Goal: Task Accomplishment & Management: Use online tool/utility

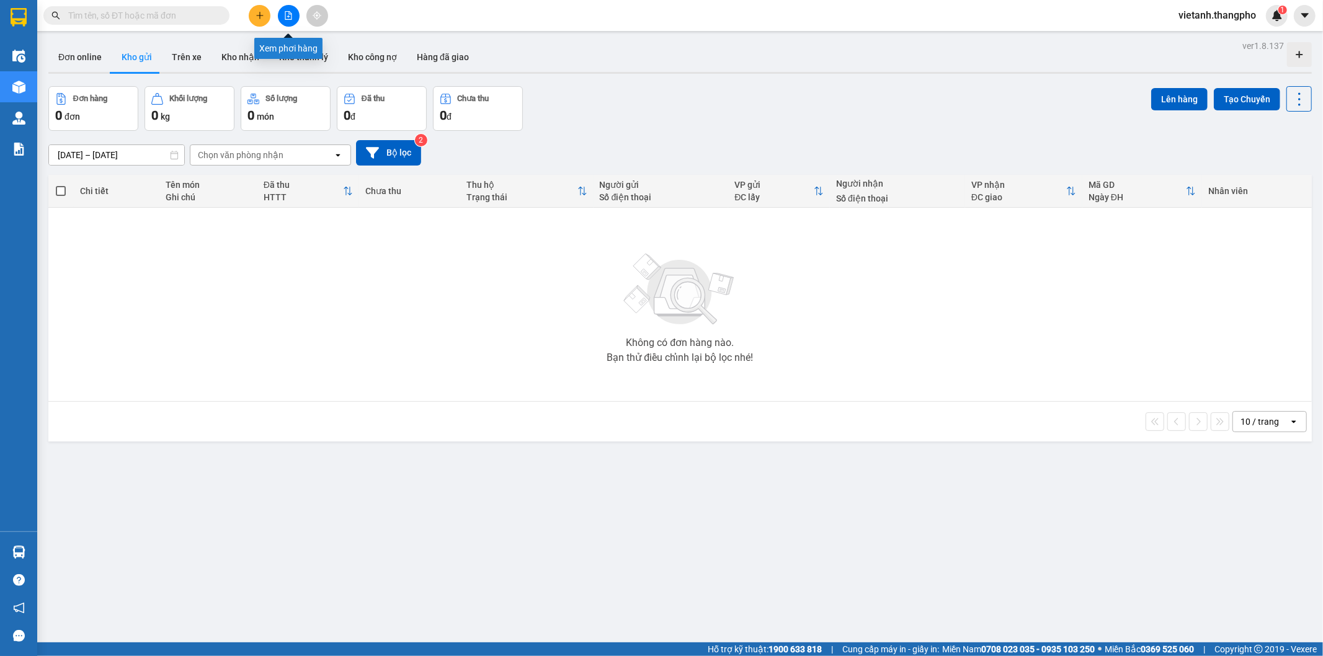
click at [284, 19] on icon "file-add" at bounding box center [288, 15] width 9 height 9
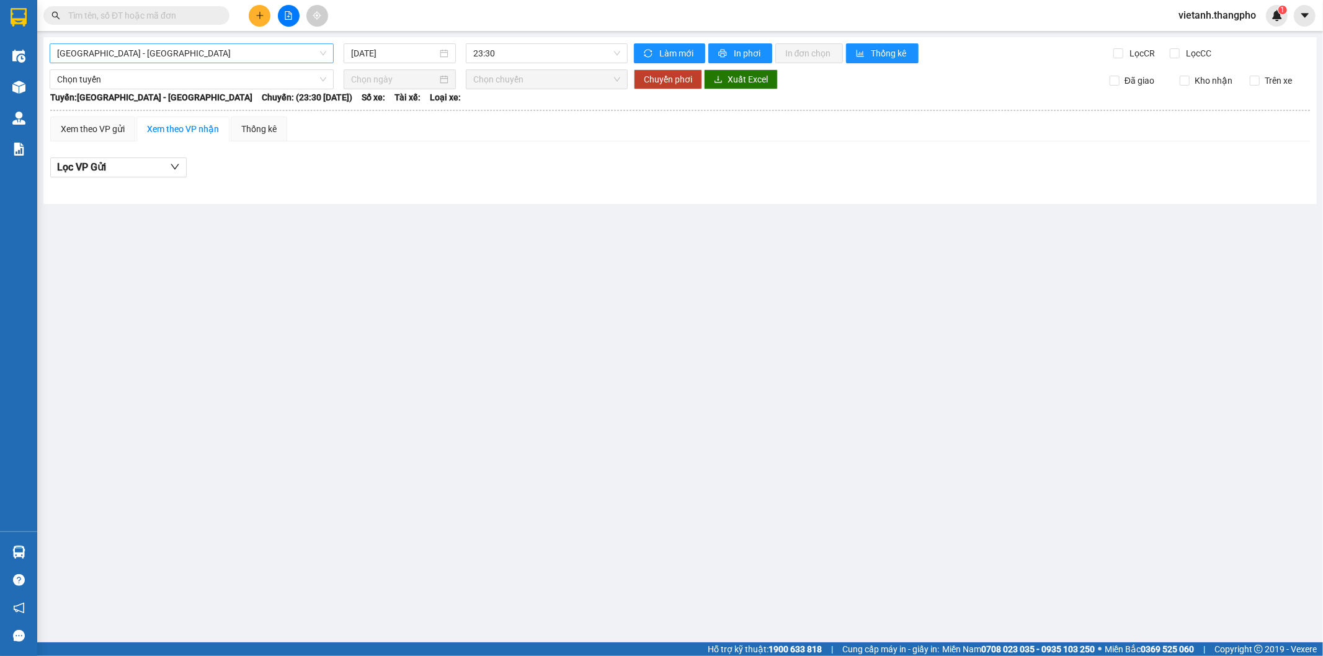
click at [175, 56] on span "Hà Nội - Lâm Đồng" at bounding box center [191, 53] width 269 height 19
click at [141, 113] on div "Lâm Đồng - Hà Nội" at bounding box center [191, 118] width 269 height 14
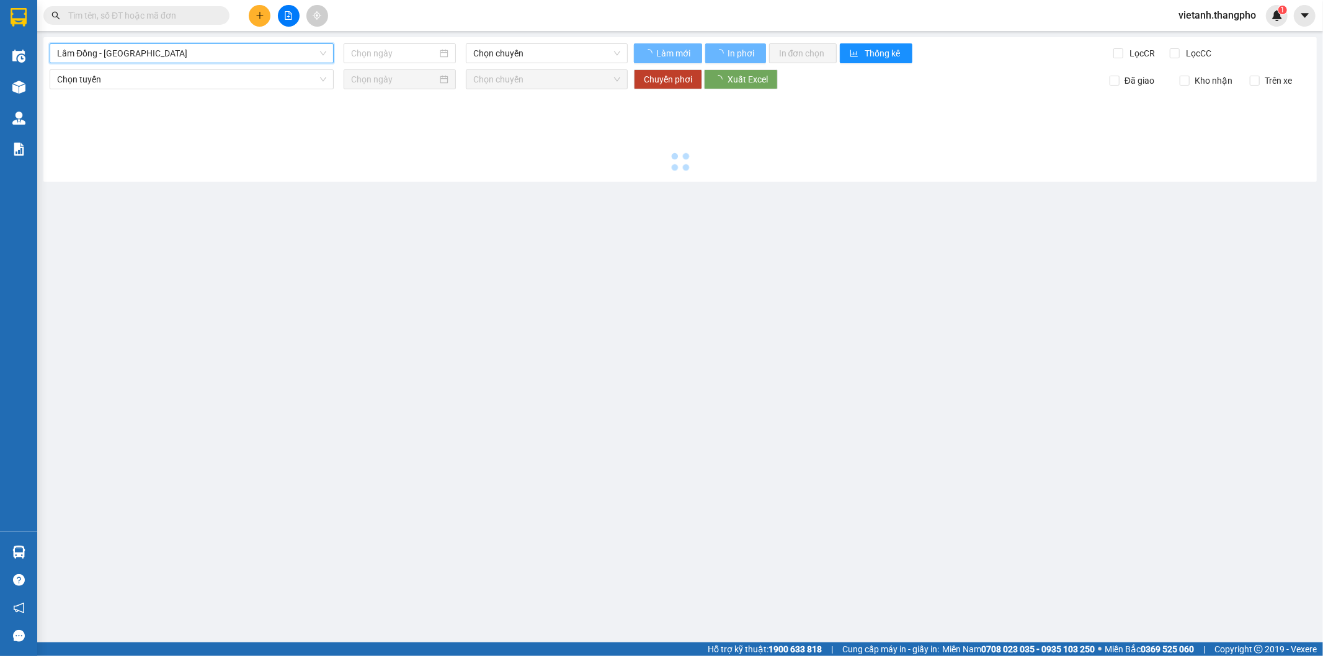
type input "11/08/2025"
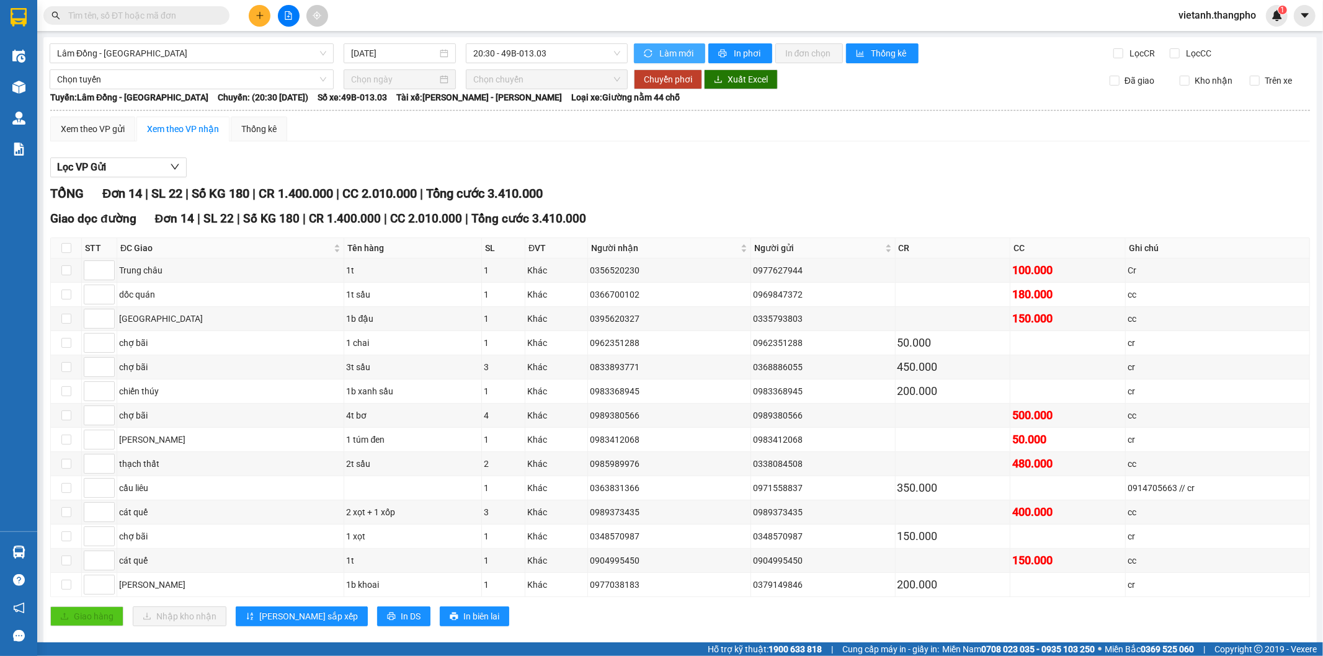
click at [671, 61] on button "Làm mới" at bounding box center [669, 53] width 71 height 20
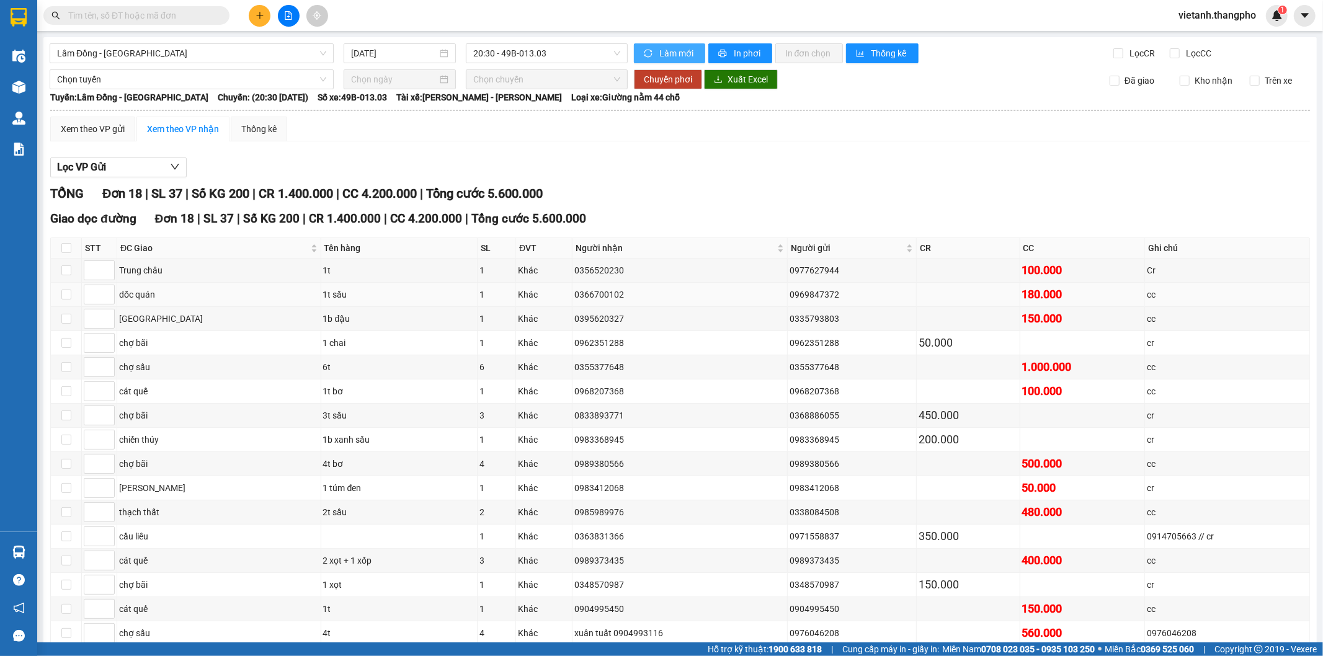
scroll to position [119, 0]
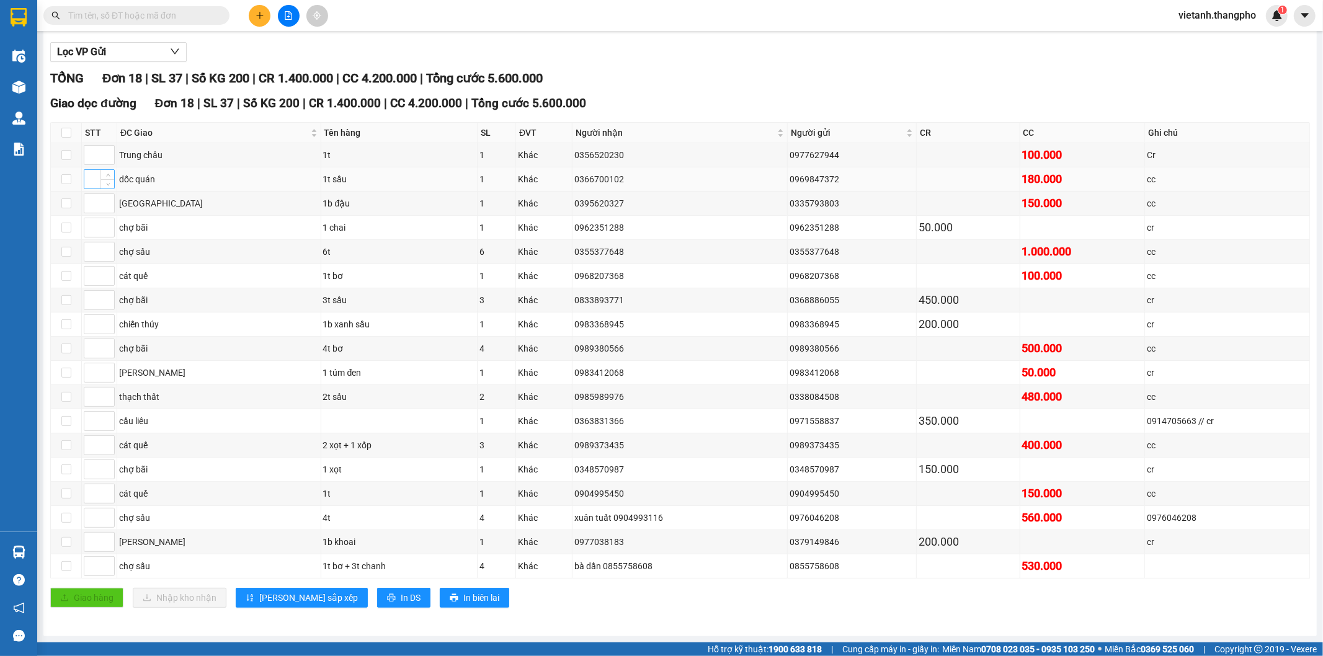
click at [97, 177] on input at bounding box center [99, 179] width 30 height 19
type input "1"
click at [90, 370] on input at bounding box center [99, 372] width 30 height 19
type input "2"
click at [87, 324] on input at bounding box center [99, 324] width 30 height 19
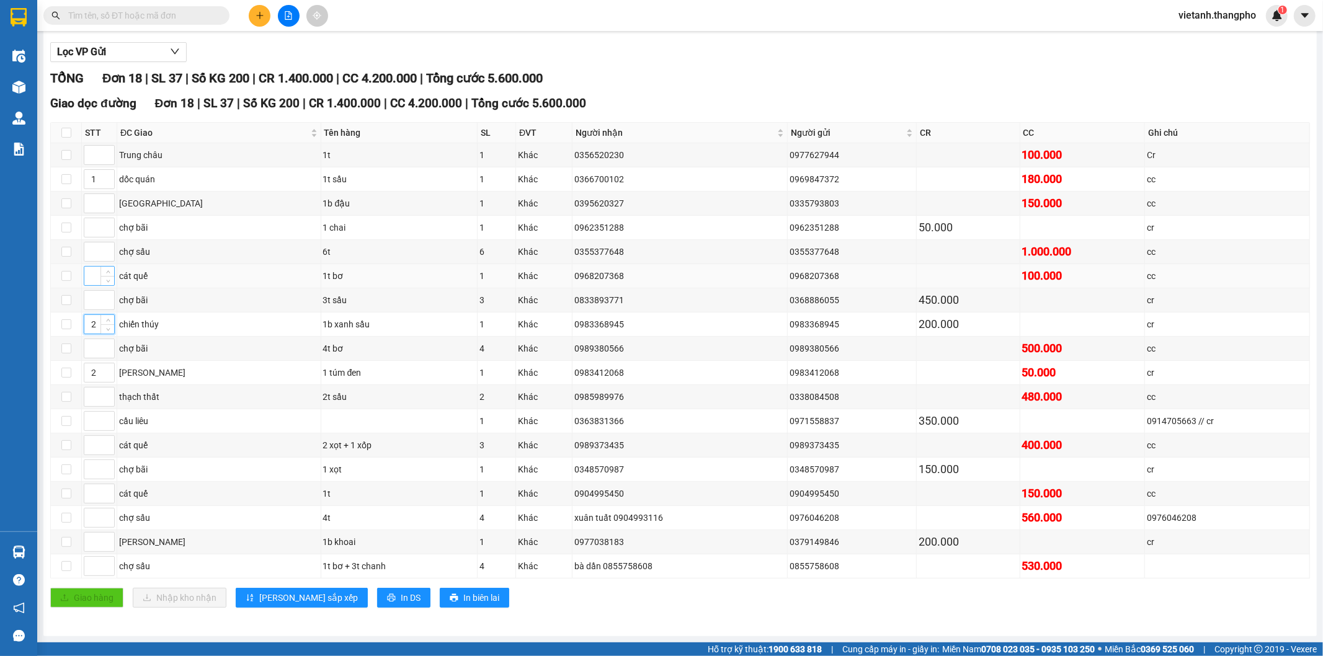
type input "2"
click at [91, 273] on input at bounding box center [99, 276] width 30 height 19
type input "2"
click at [88, 540] on input at bounding box center [99, 542] width 30 height 19
type input "2"
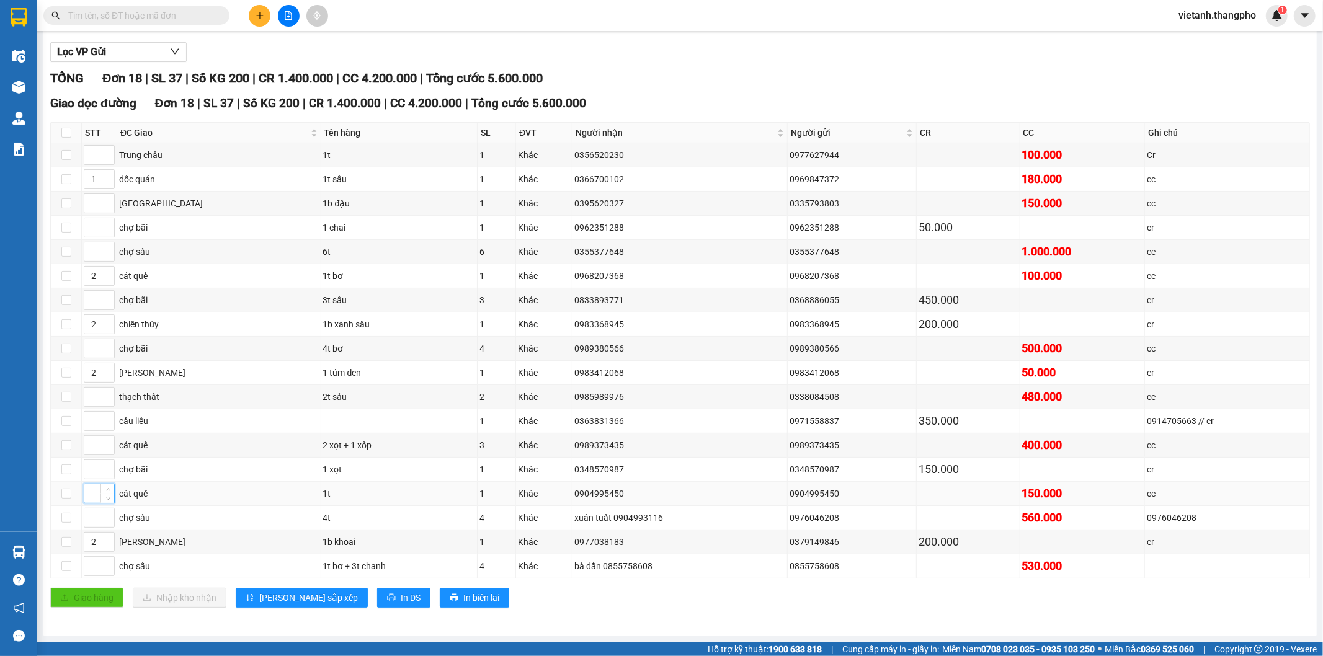
click at [93, 496] on input at bounding box center [99, 493] width 30 height 19
type input "2"
click at [87, 453] on input at bounding box center [99, 445] width 30 height 19
type input "2"
click at [89, 151] on input at bounding box center [99, 155] width 30 height 19
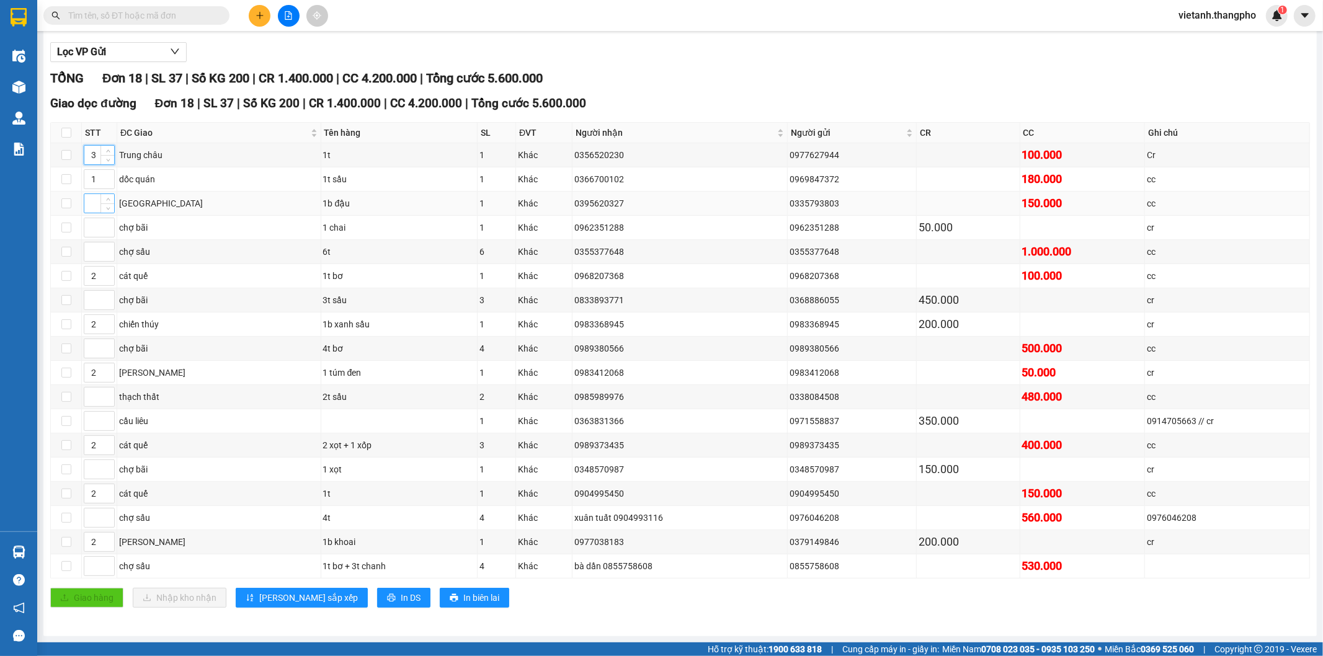
type input "3"
click at [92, 200] on input at bounding box center [99, 203] width 30 height 19
type input "3"
click at [91, 252] on input at bounding box center [99, 251] width 30 height 19
click at [89, 518] on input at bounding box center [99, 517] width 30 height 19
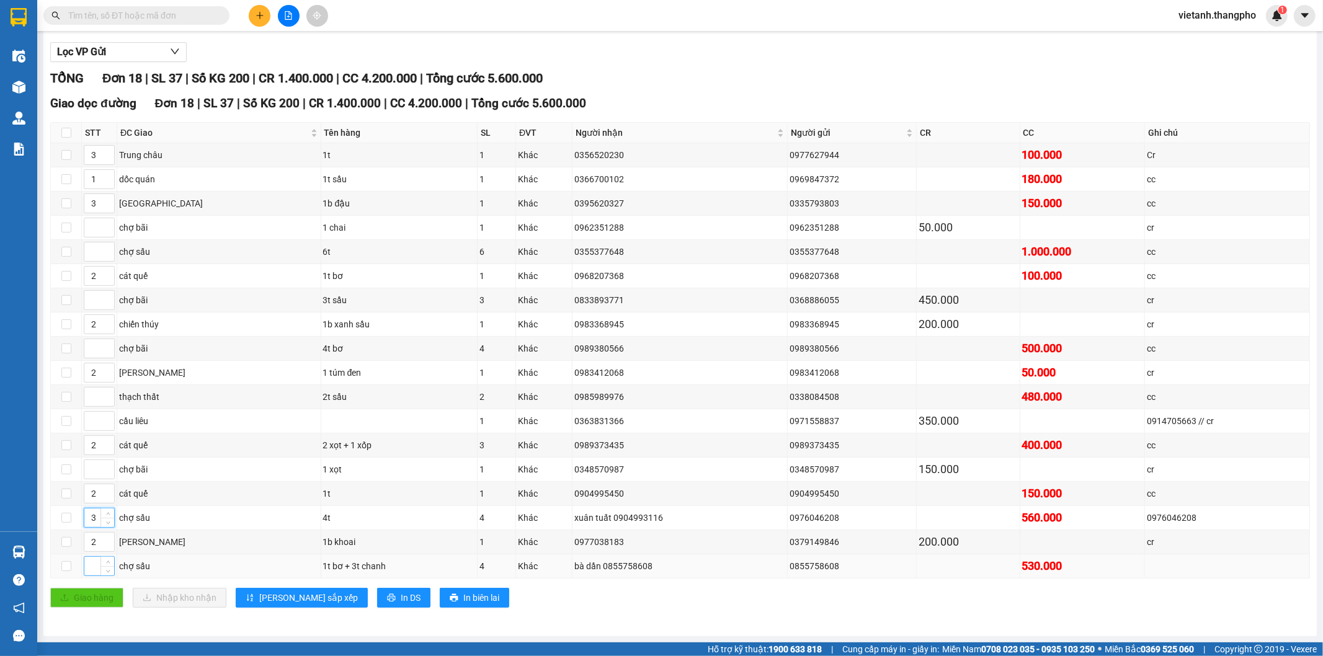
type input "3"
click at [92, 565] on input at bounding box center [99, 566] width 30 height 19
type input "3"
type input "4"
click at [104, 148] on span "up" at bounding box center [107, 151] width 7 height 7
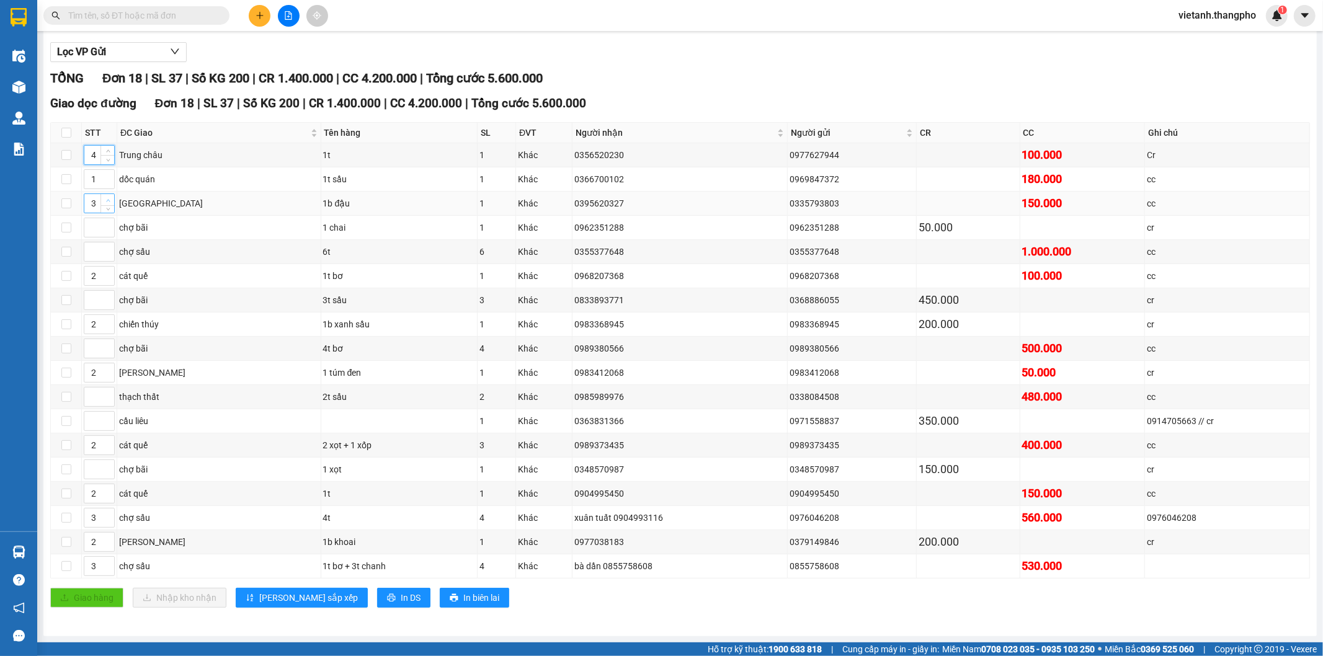
type input "4"
click at [108, 199] on icon "up" at bounding box center [108, 200] width 4 height 2
click at [90, 398] on input at bounding box center [99, 397] width 30 height 19
type input "3"
click at [92, 422] on input at bounding box center [99, 421] width 30 height 19
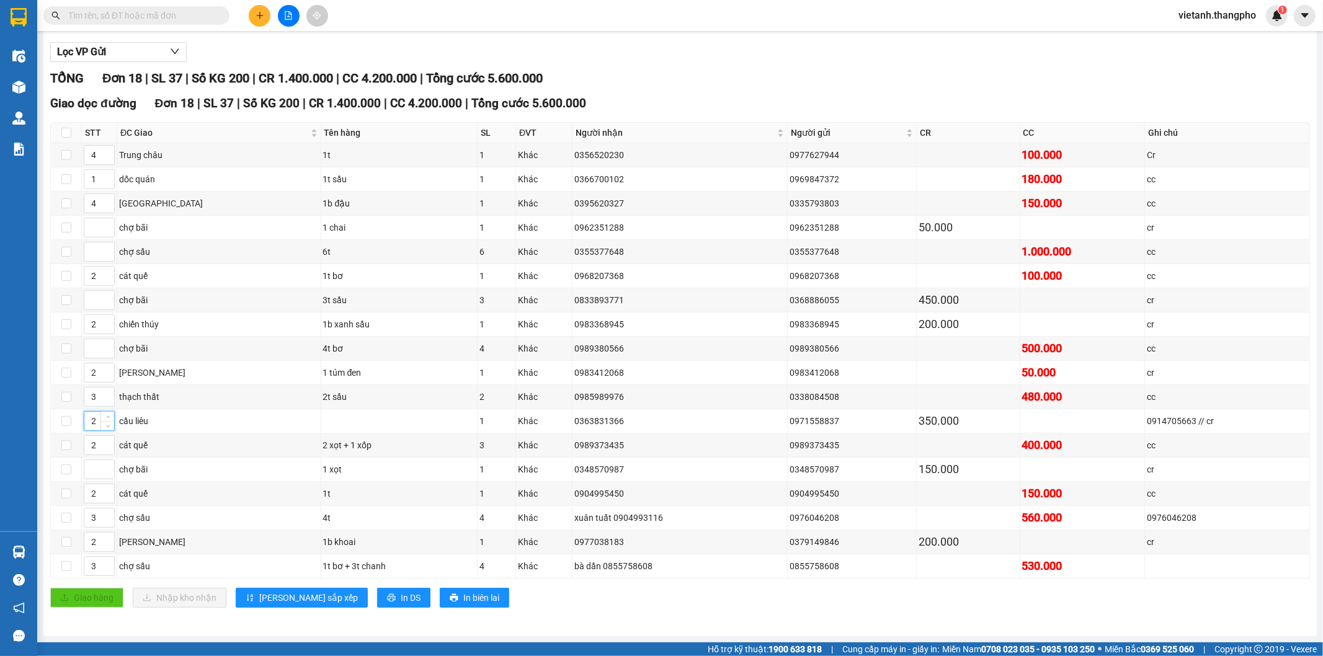
type input "2"
drag, startPoint x: 95, startPoint y: 398, endPoint x: 89, endPoint y: 402, distance: 6.7
click at [89, 402] on input "3" at bounding box center [99, 397] width 30 height 19
type input "2"
click at [95, 249] on input at bounding box center [99, 251] width 30 height 19
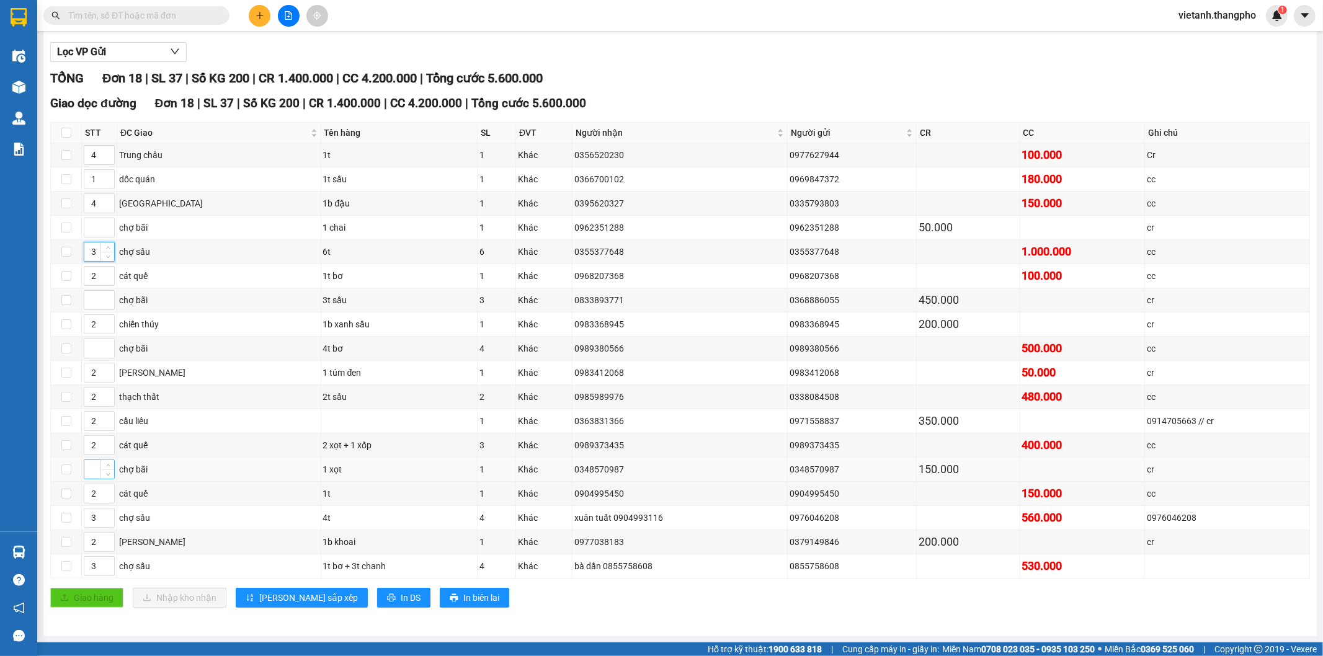
type input "3"
click at [92, 473] on input at bounding box center [99, 469] width 30 height 19
type input "5"
click at [93, 231] on input at bounding box center [99, 227] width 30 height 19
type input "5"
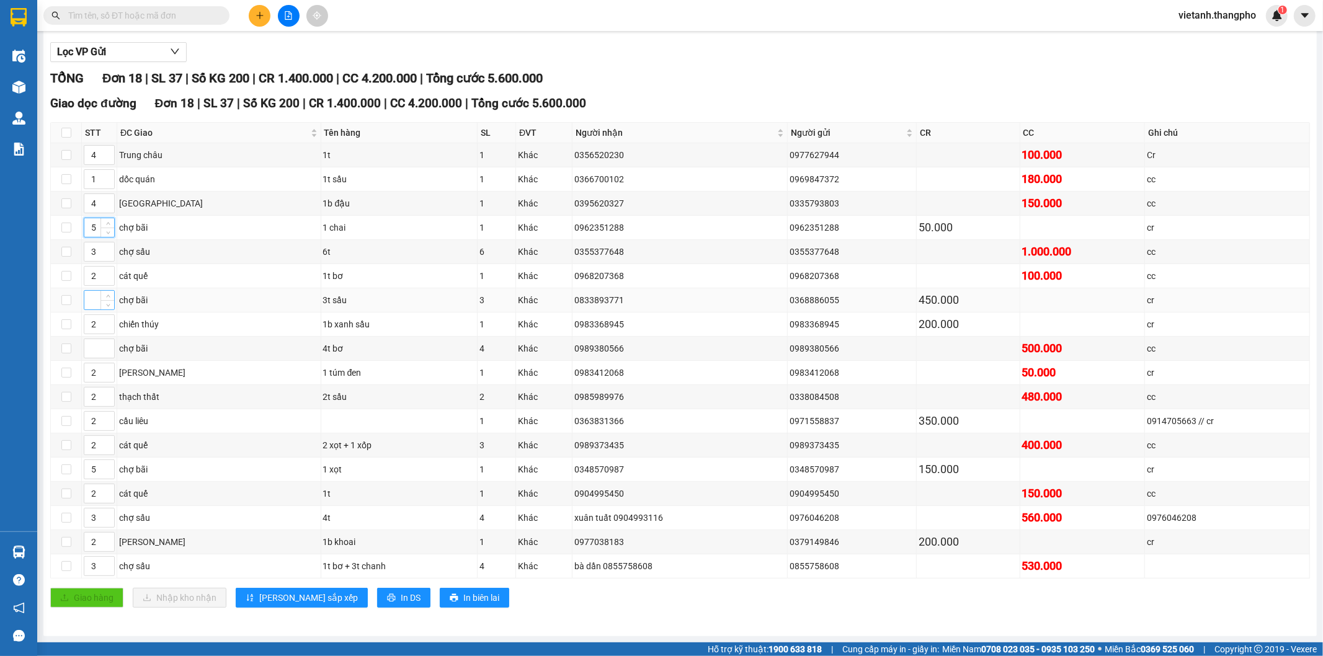
click at [89, 301] on input at bounding box center [99, 300] width 30 height 19
type input "5"
click at [97, 353] on input at bounding box center [99, 348] width 30 height 19
type input "5"
click at [284, 600] on span "Lưu sắp xếp" at bounding box center [308, 598] width 99 height 14
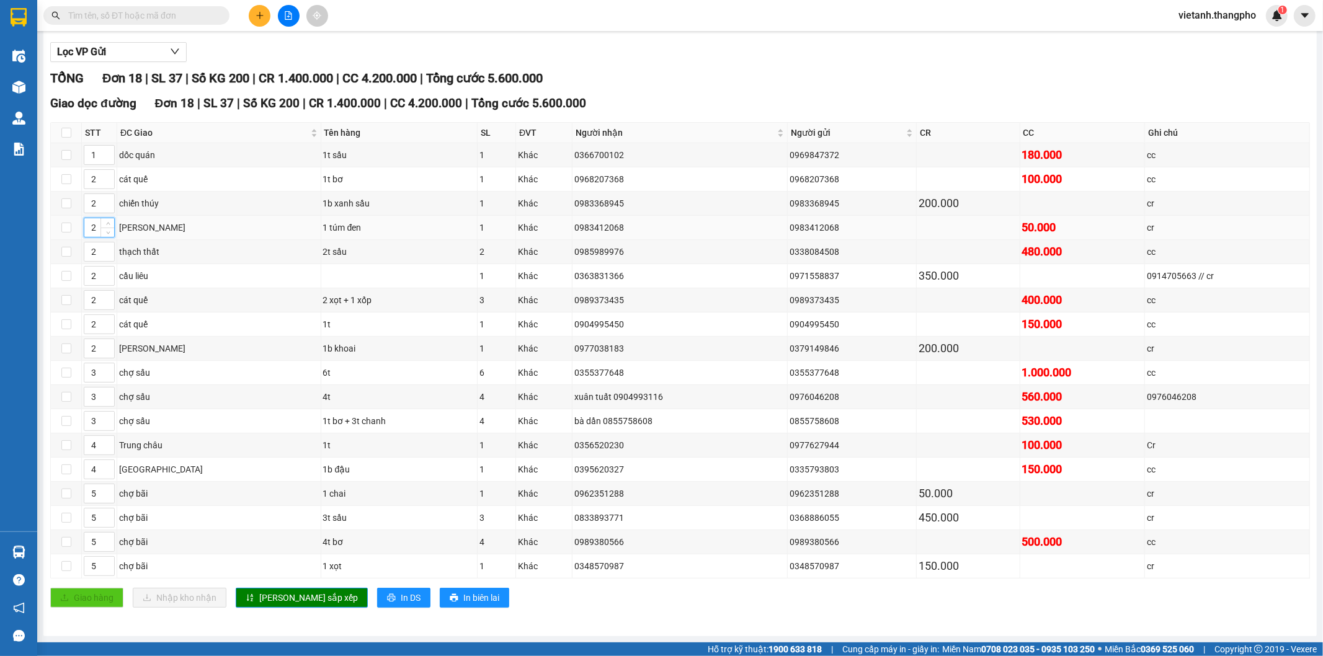
drag, startPoint x: 97, startPoint y: 224, endPoint x: 85, endPoint y: 233, distance: 14.6
click at [85, 233] on input "2" at bounding box center [99, 227] width 30 height 19
type input "3"
drag, startPoint x: 98, startPoint y: 373, endPoint x: 88, endPoint y: 376, distance: 10.4
click at [88, 376] on input "3" at bounding box center [99, 372] width 30 height 19
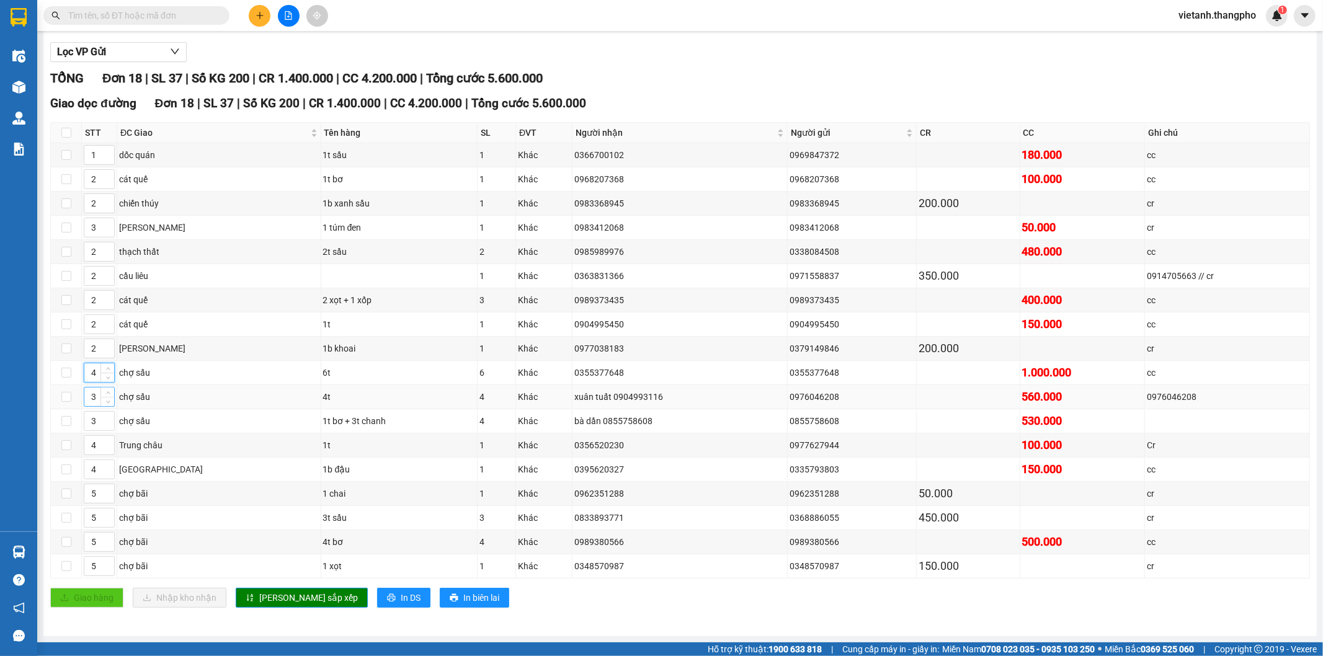
type input "4"
drag, startPoint x: 97, startPoint y: 394, endPoint x: 87, endPoint y: 404, distance: 14.5
click at [87, 404] on input "3" at bounding box center [99, 397] width 30 height 19
type input "4"
drag, startPoint x: 97, startPoint y: 419, endPoint x: 88, endPoint y: 426, distance: 11.4
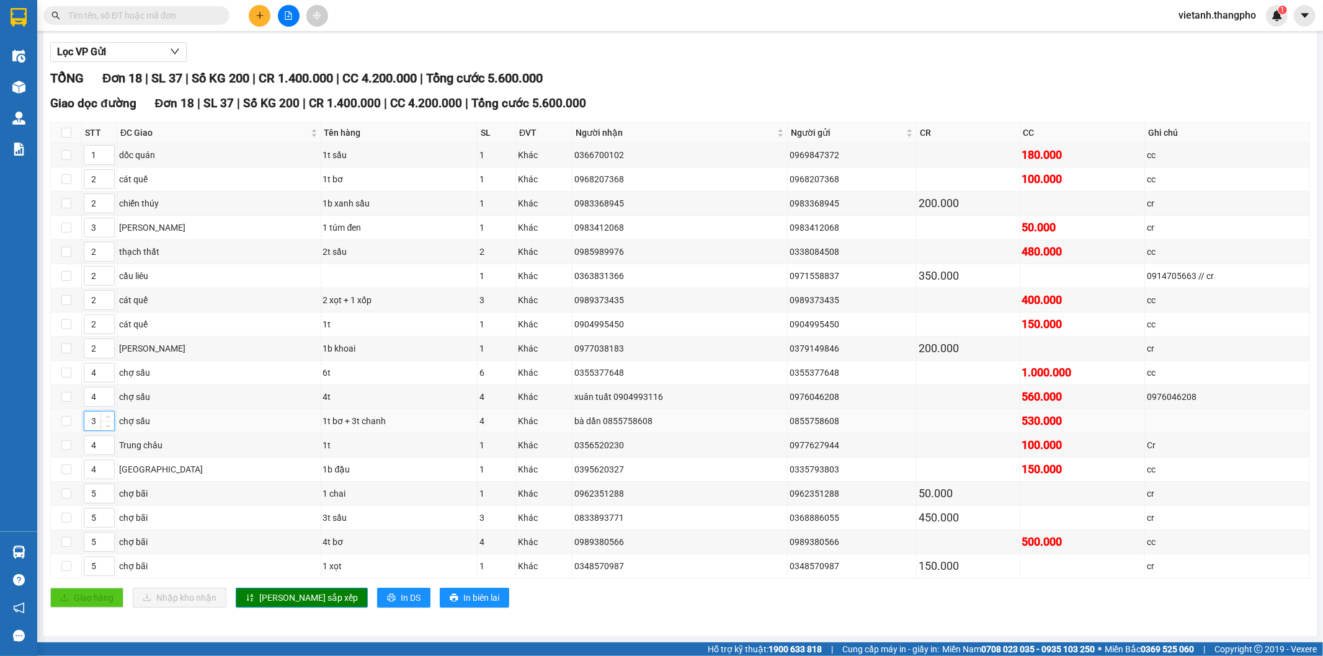
click at [88, 426] on input "3" at bounding box center [99, 421] width 30 height 19
type input "4"
drag, startPoint x: 98, startPoint y: 272, endPoint x: 87, endPoint y: 284, distance: 16.3
click at [87, 284] on td "2" at bounding box center [99, 276] width 35 height 24
click at [100, 277] on span "Decrease Value" at bounding box center [107, 279] width 14 height 11
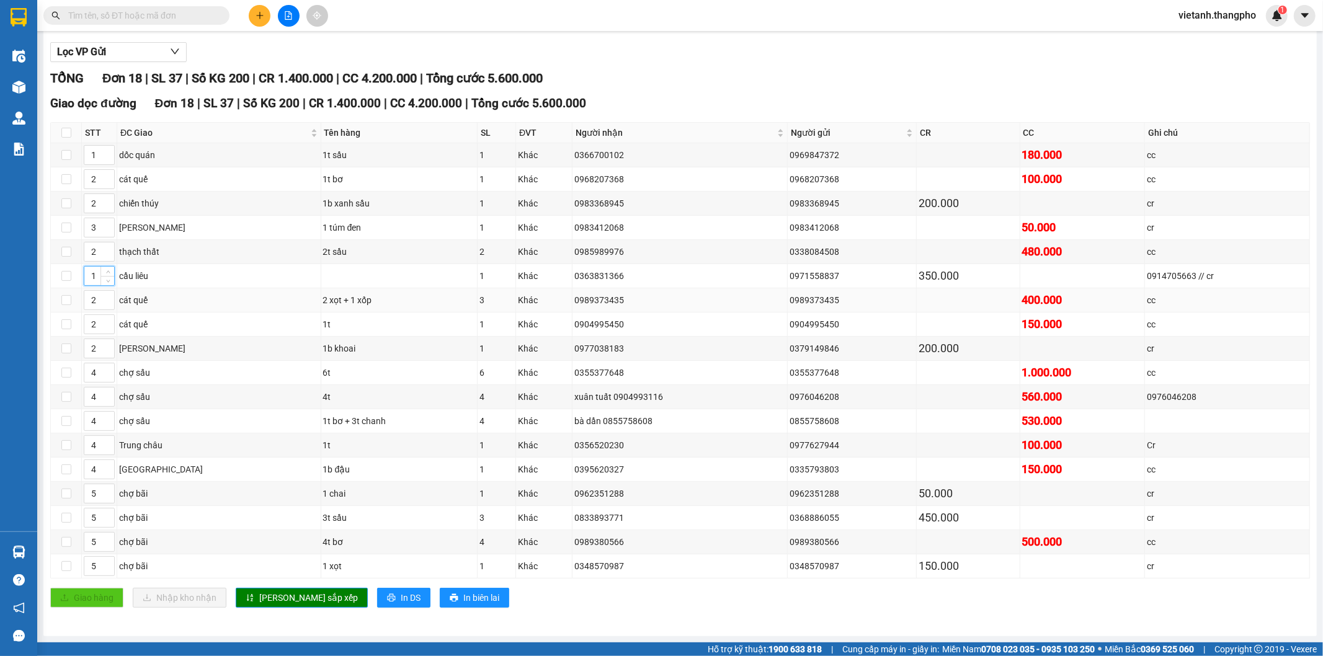
drag, startPoint x: 97, startPoint y: 277, endPoint x: 91, endPoint y: 286, distance: 10.3
click at [91, 286] on tbody "1 dốc quán 1t sầu 1 Khác 0366700102 0969847372 180.000 cc 2 cát quế 1t bơ 1 Khá…" at bounding box center [680, 360] width 1259 height 435
type input "4"
drag, startPoint x: 95, startPoint y: 296, endPoint x: 86, endPoint y: 301, distance: 10.5
click at [86, 301] on input "2" at bounding box center [99, 300] width 30 height 19
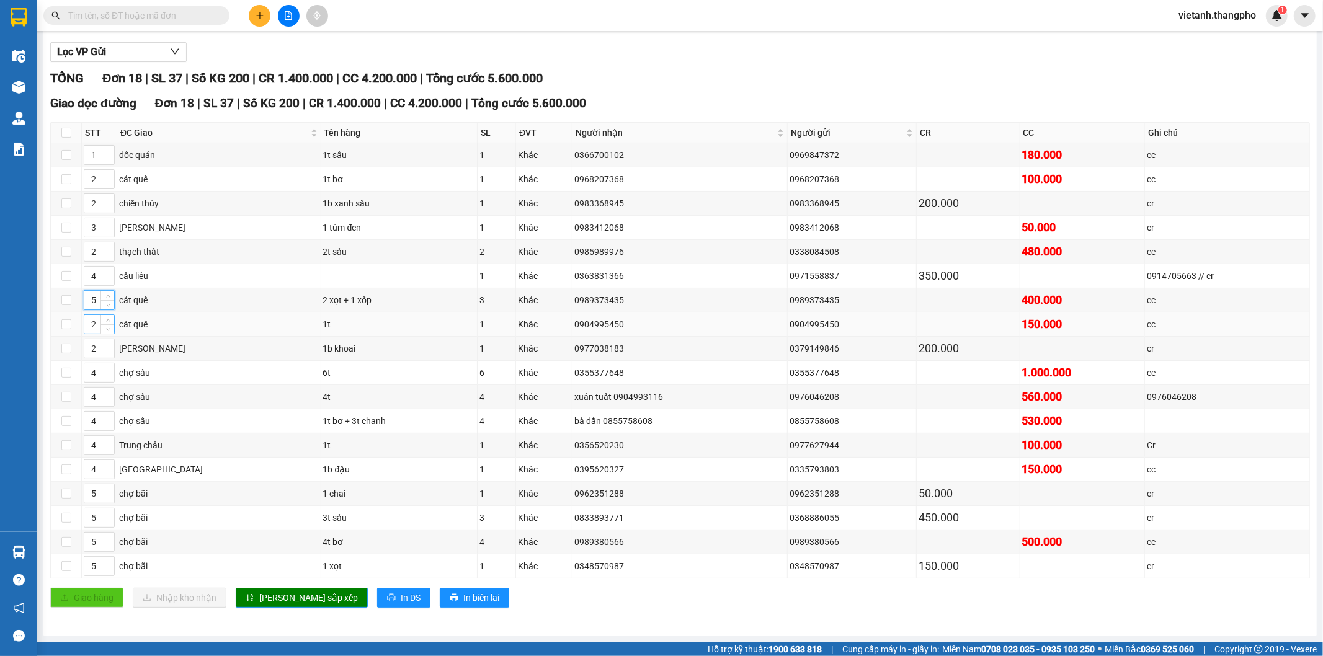
type input "5"
drag, startPoint x: 97, startPoint y: 322, endPoint x: 87, endPoint y: 333, distance: 14.5
click at [87, 333] on td "2" at bounding box center [99, 325] width 35 height 24
type input "5"
drag, startPoint x: 95, startPoint y: 251, endPoint x: 87, endPoint y: 259, distance: 12.3
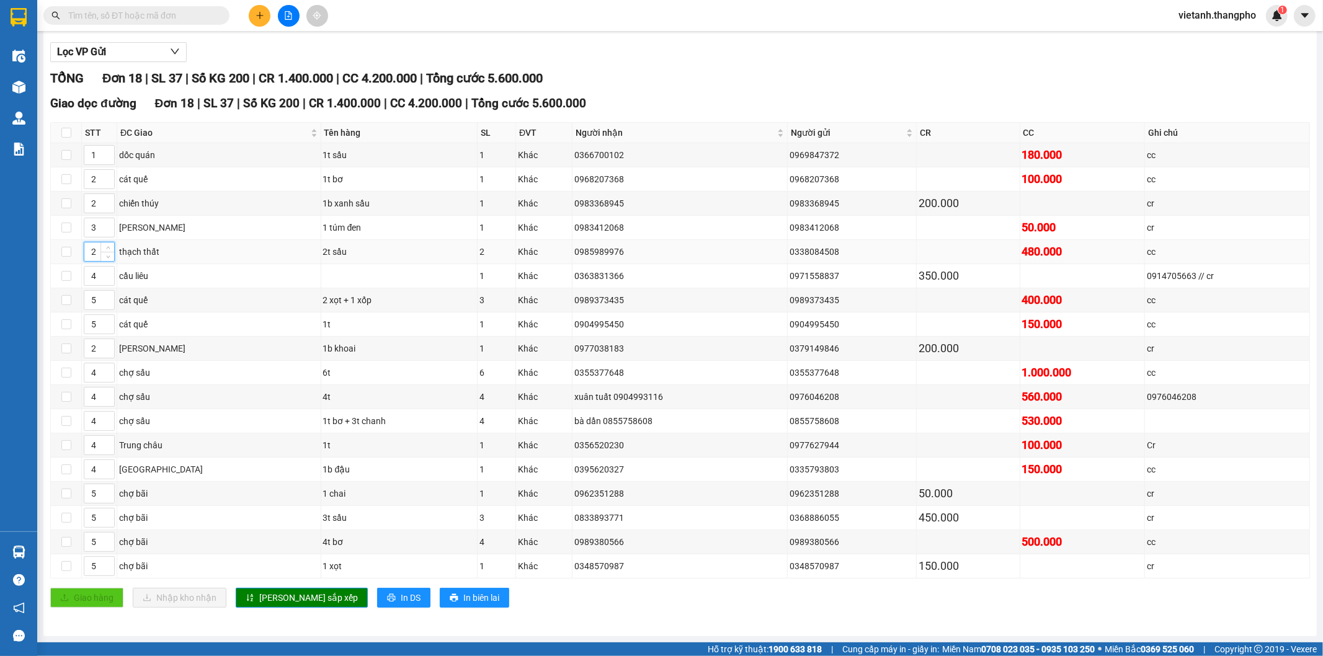
click at [87, 259] on td "2" at bounding box center [99, 252] width 35 height 24
type input "5"
drag, startPoint x: 97, startPoint y: 273, endPoint x: 86, endPoint y: 284, distance: 15.8
click at [86, 284] on td "4" at bounding box center [99, 276] width 35 height 24
drag, startPoint x: 95, startPoint y: 347, endPoint x: 89, endPoint y: 355, distance: 10.1
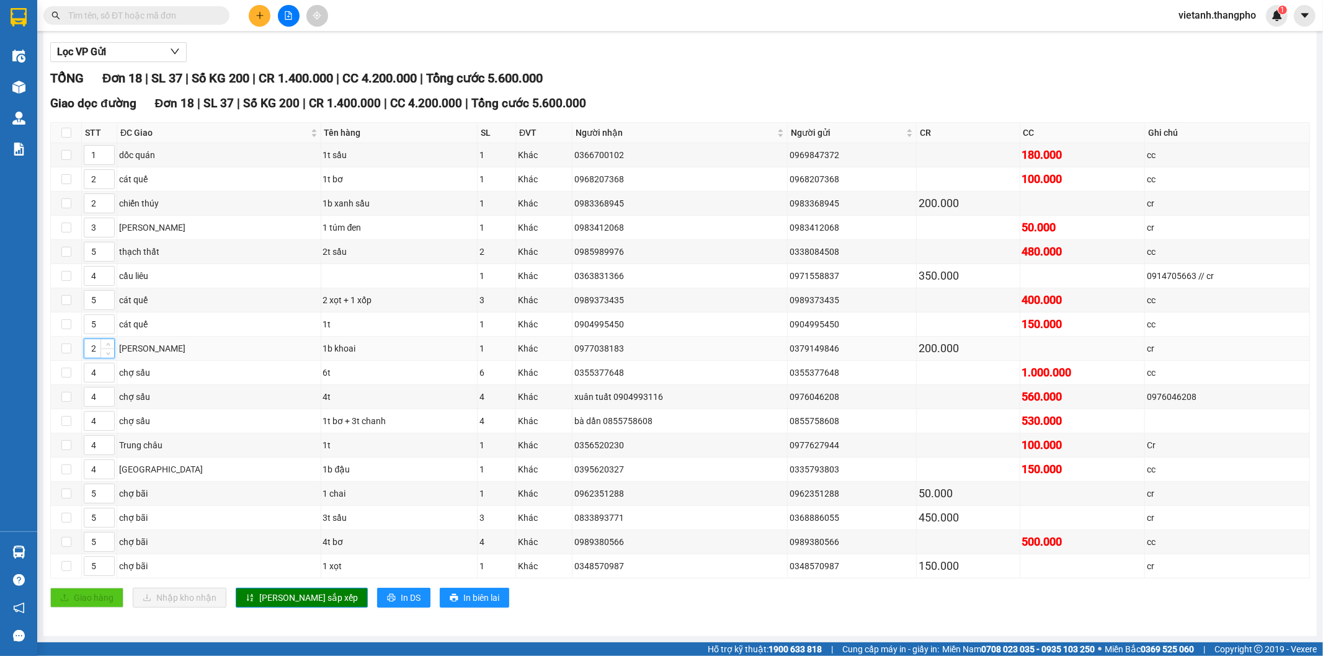
click at [89, 355] on input "2" at bounding box center [99, 348] width 30 height 19
type input "5"
drag, startPoint x: 95, startPoint y: 274, endPoint x: 85, endPoint y: 292, distance: 20.5
click at [85, 292] on tbody "1 dốc quán 1t sầu 1 Khác 0366700102 0969847372 180.000 cc 2 cát quế 1t bơ 1 Khá…" at bounding box center [680, 360] width 1259 height 435
type input "6"
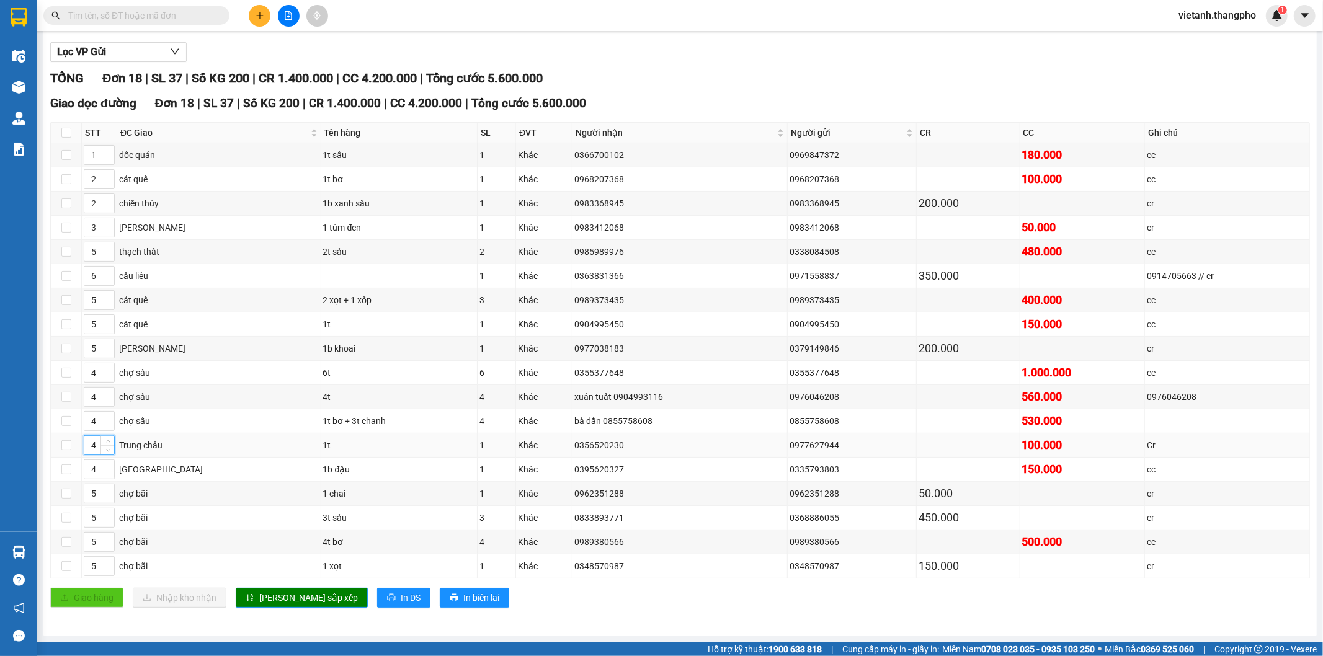
drag, startPoint x: 96, startPoint y: 444, endPoint x: 87, endPoint y: 453, distance: 13.2
click at [87, 453] on input "4" at bounding box center [99, 445] width 30 height 19
type input "7"
drag, startPoint x: 97, startPoint y: 468, endPoint x: 87, endPoint y: 476, distance: 12.4
click at [87, 476] on input "4" at bounding box center [99, 469] width 30 height 19
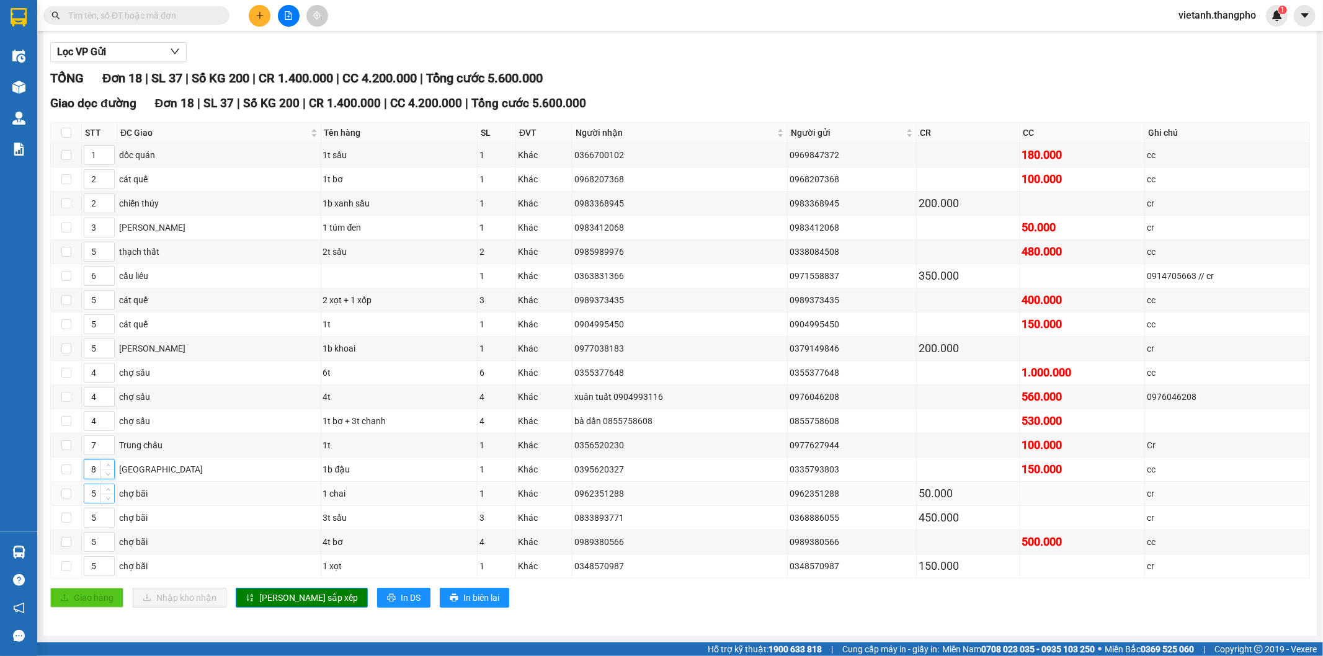
type input "8"
drag, startPoint x: 98, startPoint y: 487, endPoint x: 84, endPoint y: 503, distance: 21.1
click at [84, 503] on div "5" at bounding box center [99, 494] width 31 height 20
type input "9"
drag, startPoint x: 96, startPoint y: 512, endPoint x: 86, endPoint y: 521, distance: 14.1
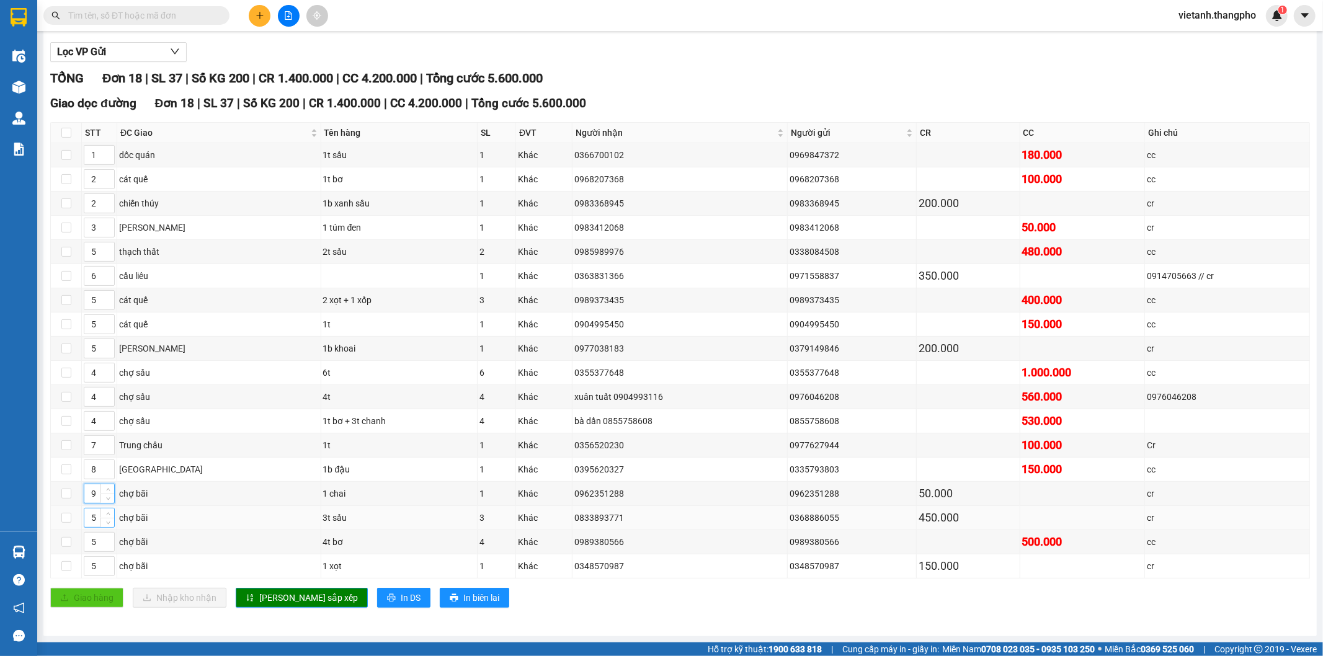
click at [86, 521] on input "5" at bounding box center [99, 517] width 30 height 19
type input "9"
drag, startPoint x: 97, startPoint y: 542, endPoint x: 81, endPoint y: 554, distance: 19.5
click at [81, 554] on tbody "1 dốc quán 1t sầu 1 Khác 0366700102 0969847372 180.000 cc 2 cát quế 1t bơ 1 Khá…" at bounding box center [680, 360] width 1259 height 435
type input "9"
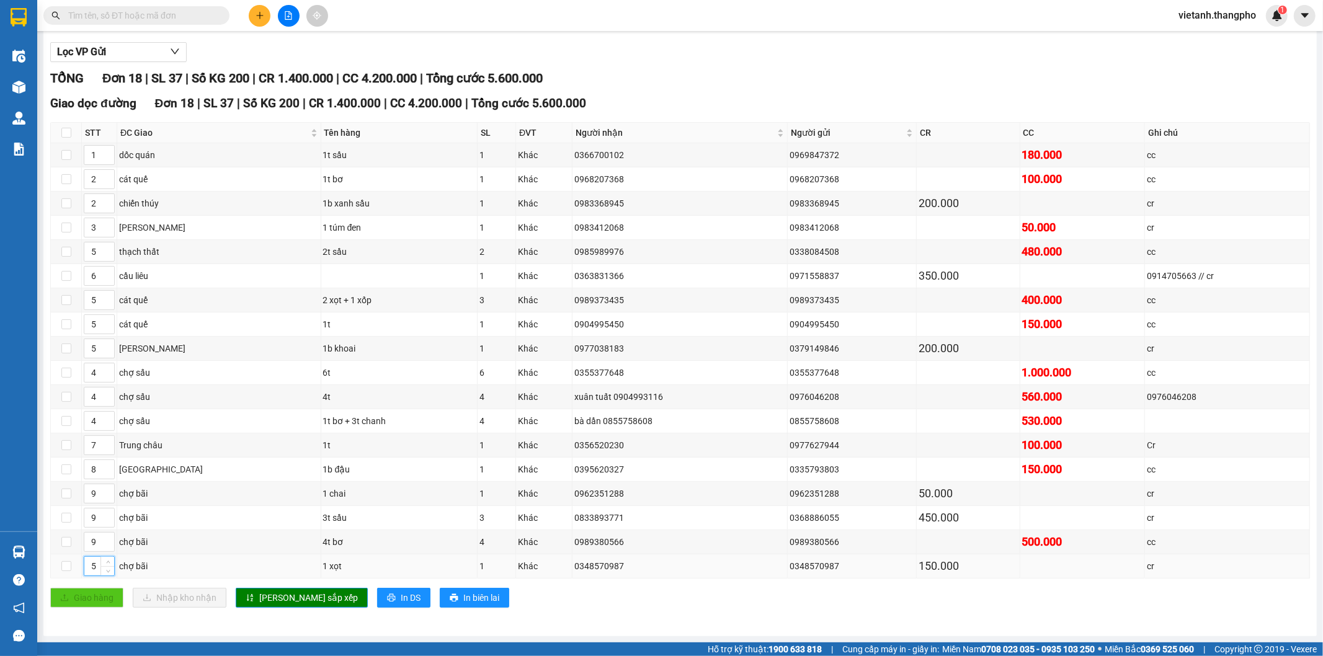
click at [94, 569] on input "5" at bounding box center [99, 566] width 30 height 19
drag, startPoint x: 95, startPoint y: 560, endPoint x: 86, endPoint y: 575, distance: 17.5
click at [86, 575] on input "5" at bounding box center [99, 566] width 30 height 19
type input "9"
click at [262, 598] on span "Lưu sắp xếp" at bounding box center [308, 598] width 99 height 14
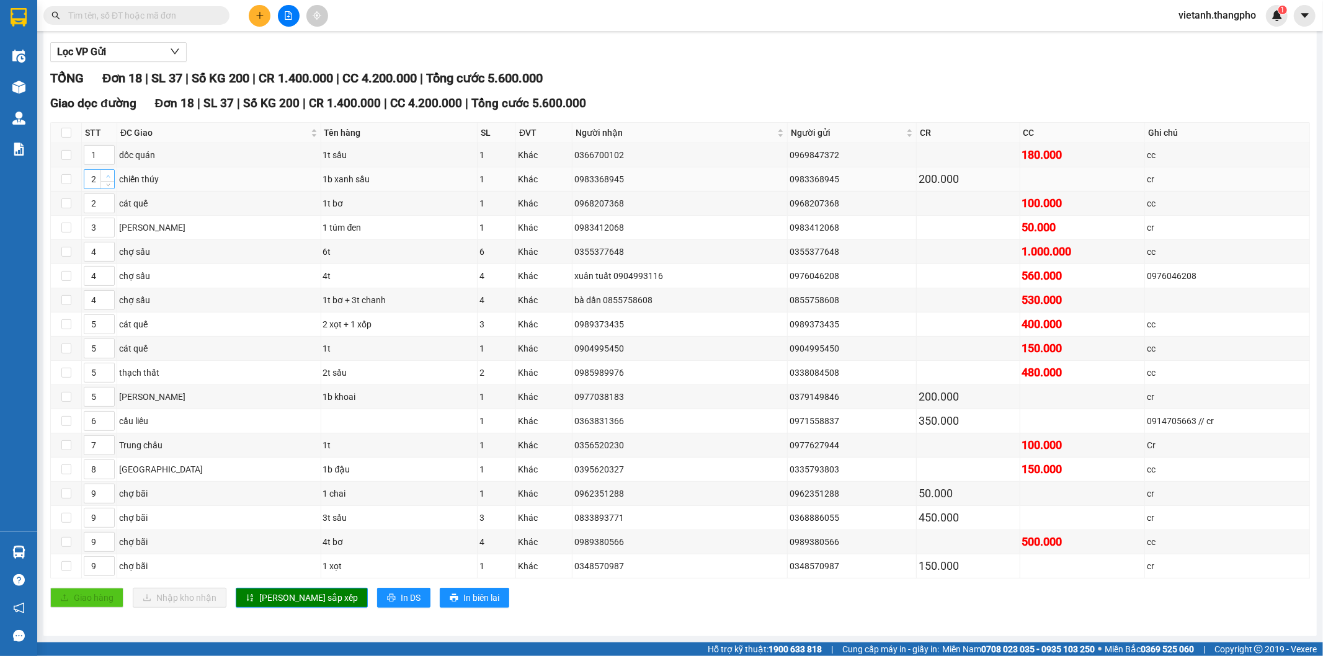
type input "3"
click at [107, 174] on icon "up" at bounding box center [108, 176] width 4 height 4
click at [279, 592] on span "Lưu sắp xếp" at bounding box center [308, 598] width 99 height 14
drag, startPoint x: 97, startPoint y: 394, endPoint x: 88, endPoint y: 402, distance: 11.8
click at [88, 402] on input "5" at bounding box center [99, 397] width 30 height 19
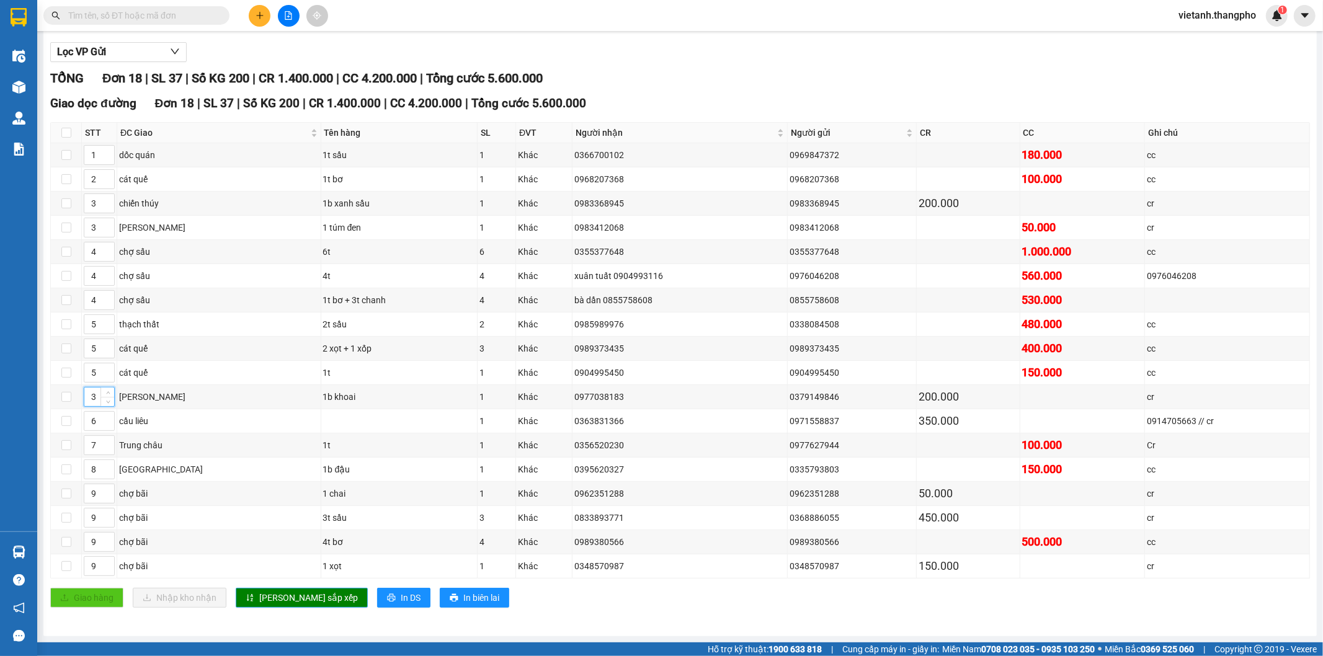
type input "3"
click at [291, 594] on span "Lưu sắp xếp" at bounding box center [308, 598] width 99 height 14
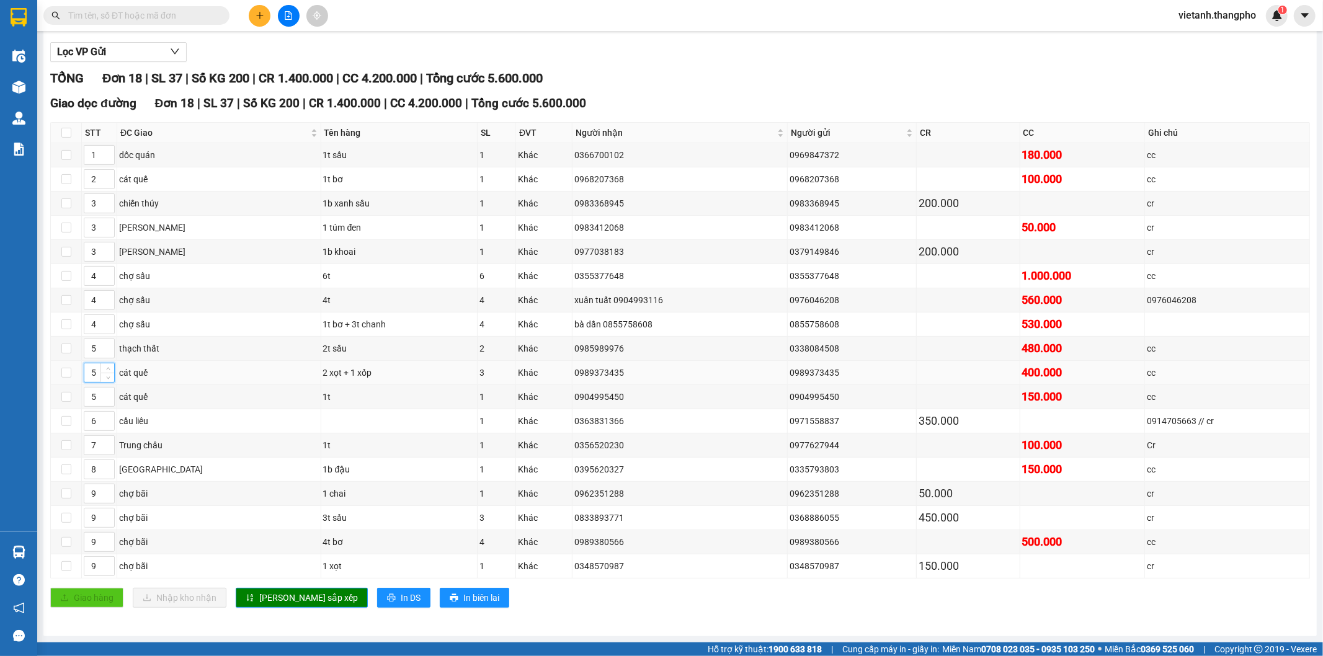
drag, startPoint x: 97, startPoint y: 368, endPoint x: 86, endPoint y: 382, distance: 18.5
click at [86, 382] on td "5" at bounding box center [99, 373] width 35 height 24
type input "2"
drag, startPoint x: 95, startPoint y: 401, endPoint x: 82, endPoint y: 404, distance: 13.4
click at [82, 404] on td "5" at bounding box center [99, 397] width 35 height 24
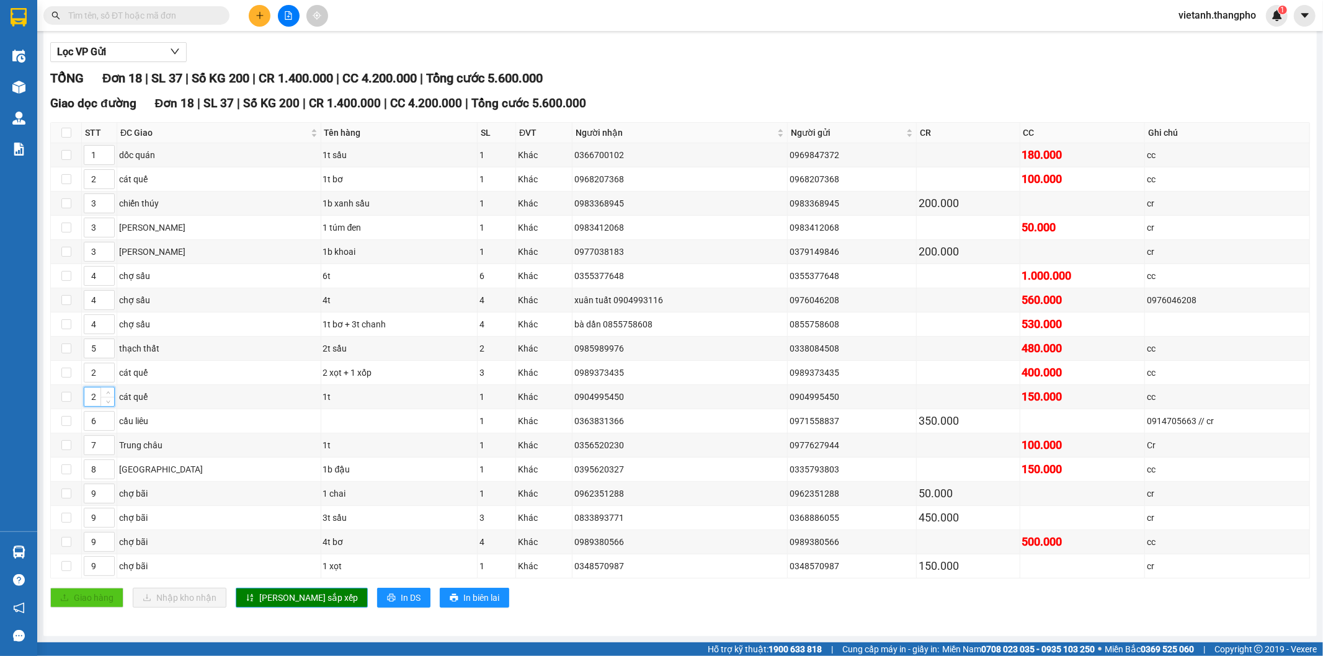
type input "2"
click at [301, 600] on span "Lưu sắp xếp" at bounding box center [308, 598] width 99 height 14
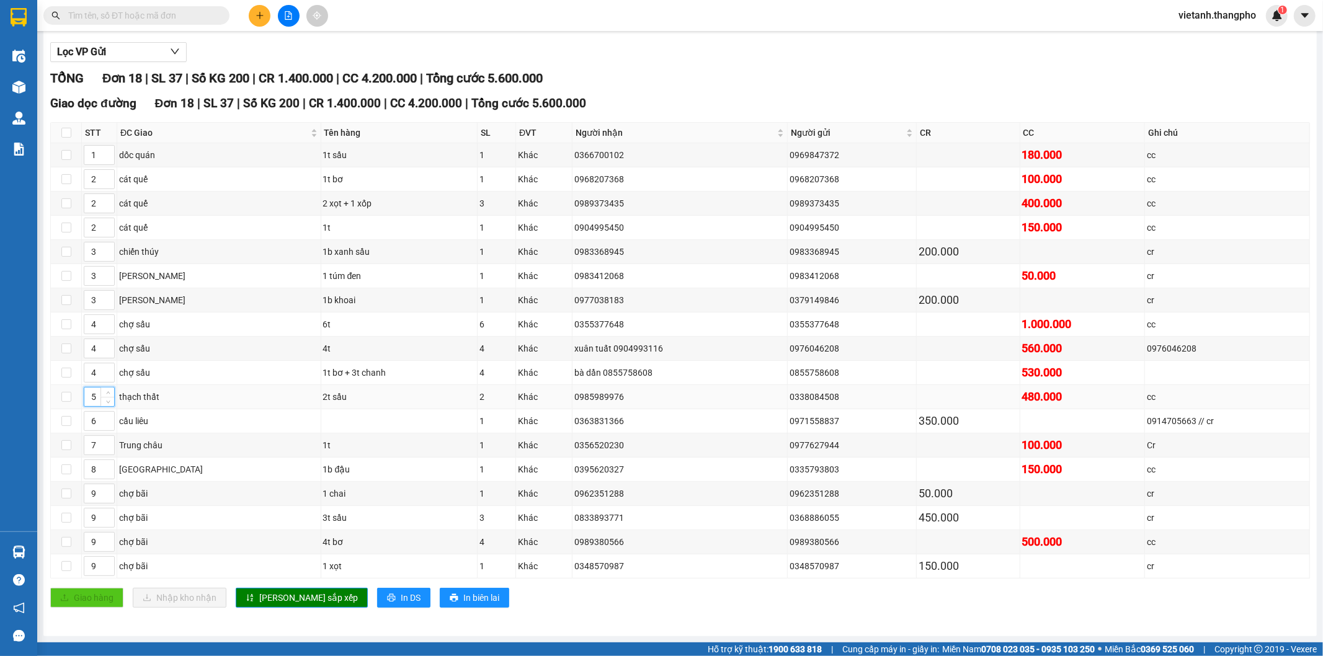
drag, startPoint x: 96, startPoint y: 393, endPoint x: 89, endPoint y: 405, distance: 14.2
click at [89, 405] on div "5" at bounding box center [99, 397] width 31 height 20
click at [295, 599] on span "Lưu sắp xếp" at bounding box center [308, 598] width 99 height 14
type input "4"
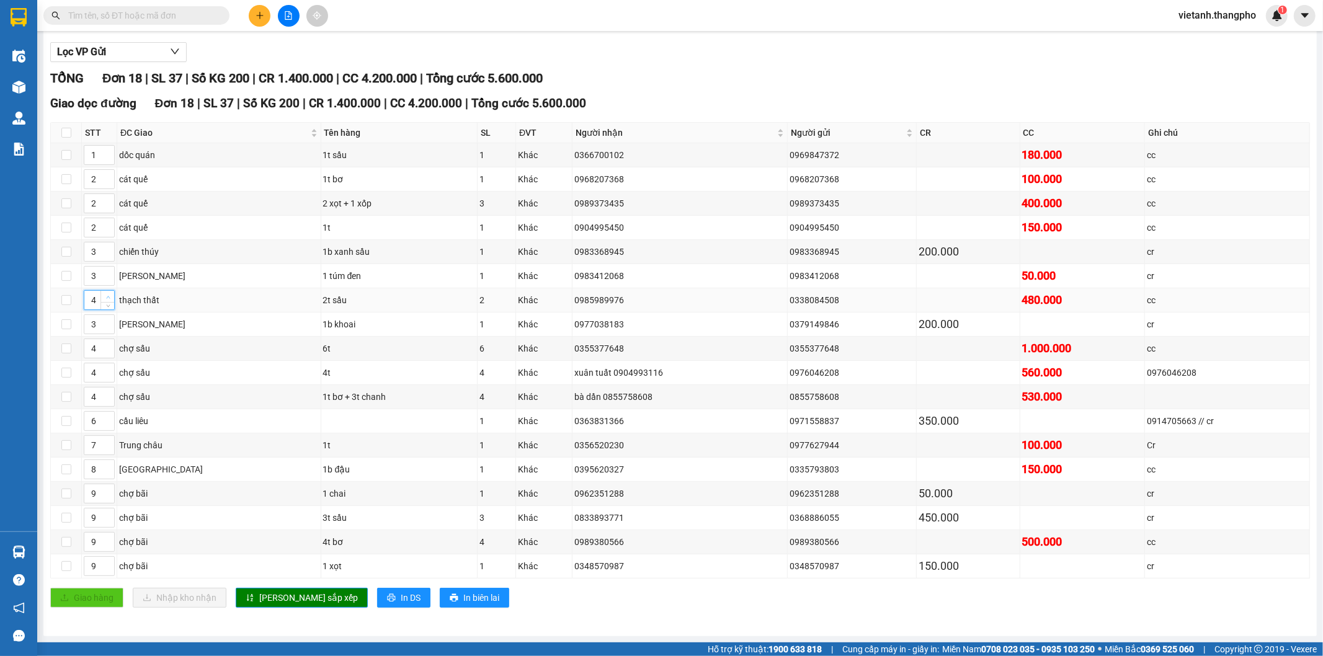
click at [106, 295] on icon "up" at bounding box center [108, 297] width 4 height 4
click at [270, 598] on span "Lưu sắp xếp" at bounding box center [308, 598] width 99 height 14
type input "5"
click at [103, 320] on span "Increase Value" at bounding box center [107, 320] width 14 height 11
click at [298, 600] on span "Lưu sắp xếp" at bounding box center [308, 598] width 99 height 14
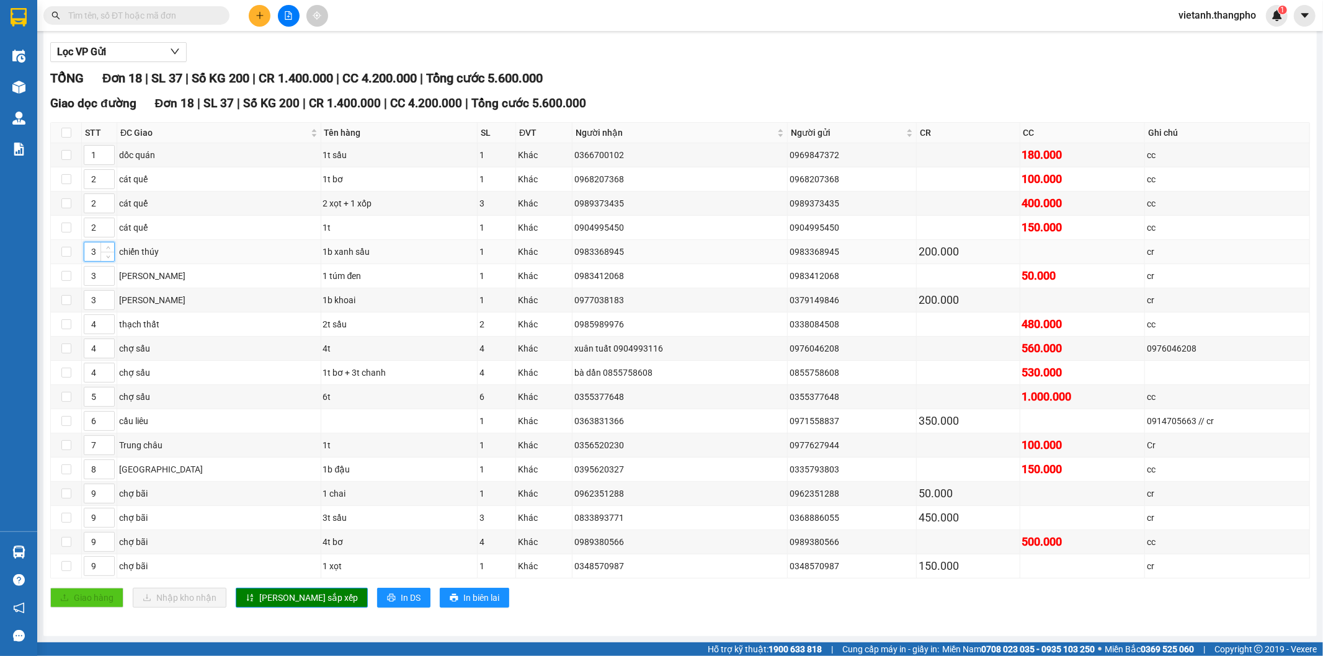
click at [96, 252] on input "3" at bounding box center [99, 251] width 30 height 19
drag, startPoint x: 96, startPoint y: 320, endPoint x: 92, endPoint y: 327, distance: 8.6
click at [92, 327] on input "4" at bounding box center [99, 324] width 30 height 19
type input "3"
click at [91, 304] on input "3" at bounding box center [99, 300] width 30 height 19
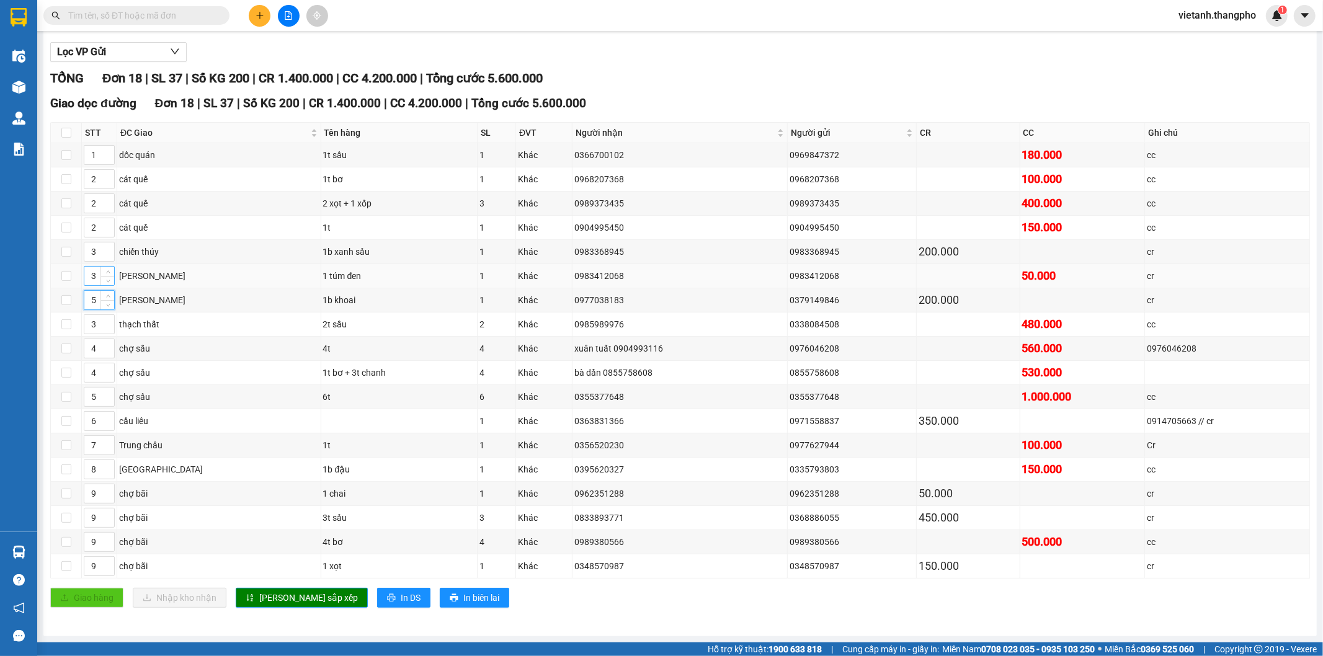
type input "5"
drag, startPoint x: 97, startPoint y: 276, endPoint x: 87, endPoint y: 283, distance: 12.4
click at [87, 283] on td "3" at bounding box center [99, 276] width 35 height 24
type input "5"
drag, startPoint x: 96, startPoint y: 254, endPoint x: 89, endPoint y: 267, distance: 14.2
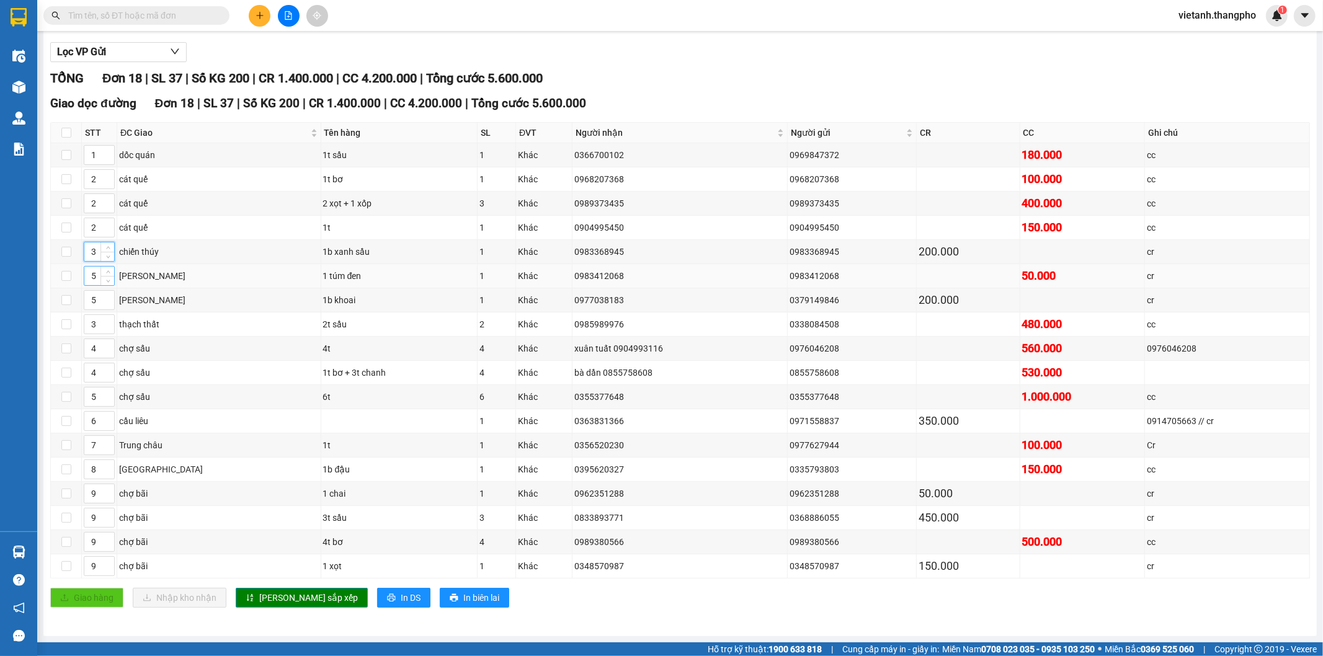
click at [89, 267] on tbody "1 dốc quán 1t sầu 1 Khác 0366700102 0969847372 180.000 cc 2 cát quế 1t bơ 1 Khá…" at bounding box center [680, 360] width 1259 height 435
type input "5"
click at [281, 595] on span "Lưu sắp xếp" at bounding box center [308, 598] width 99 height 14
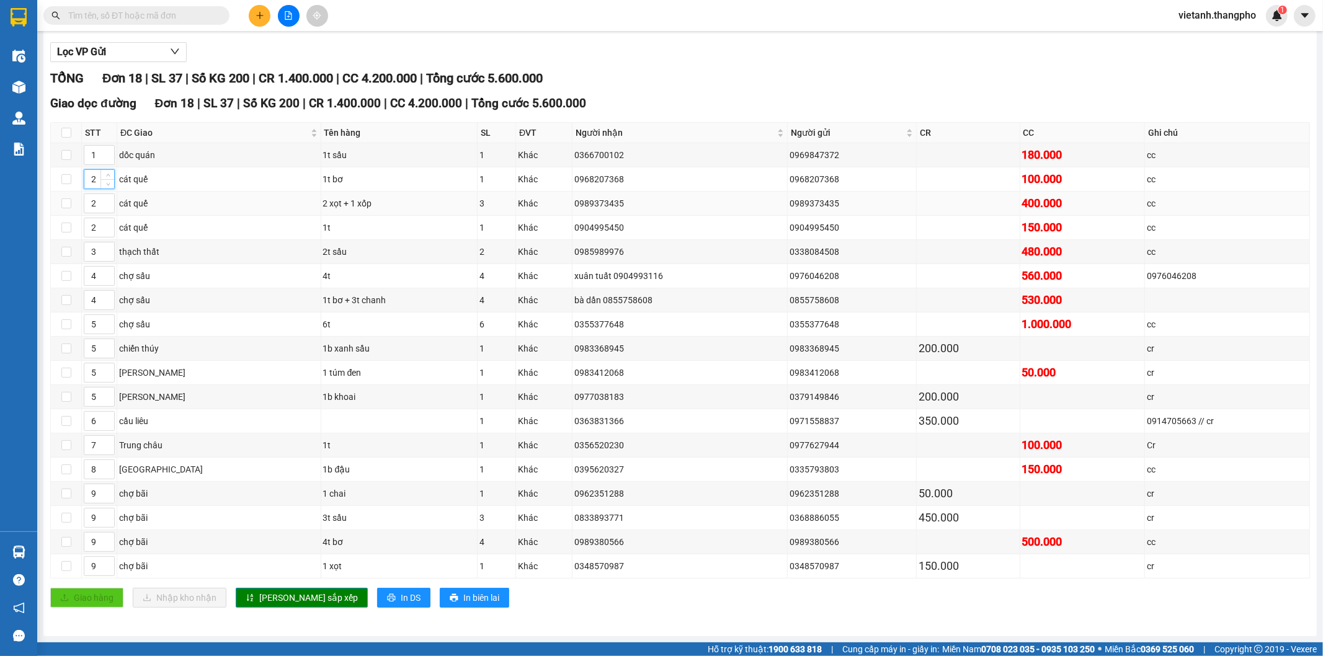
drag, startPoint x: 97, startPoint y: 169, endPoint x: 87, endPoint y: 189, distance: 21.6
click at [87, 189] on tbody "1 dốc quán 1t sầu 1 Khác 0366700102 0969847372 180.000 cc 2 cát quế 1t bơ 1 Khá…" at bounding box center [680, 360] width 1259 height 435
type input "6"
drag, startPoint x: 95, startPoint y: 202, endPoint x: 86, endPoint y: 211, distance: 13.2
click at [86, 211] on td "2" at bounding box center [99, 204] width 35 height 24
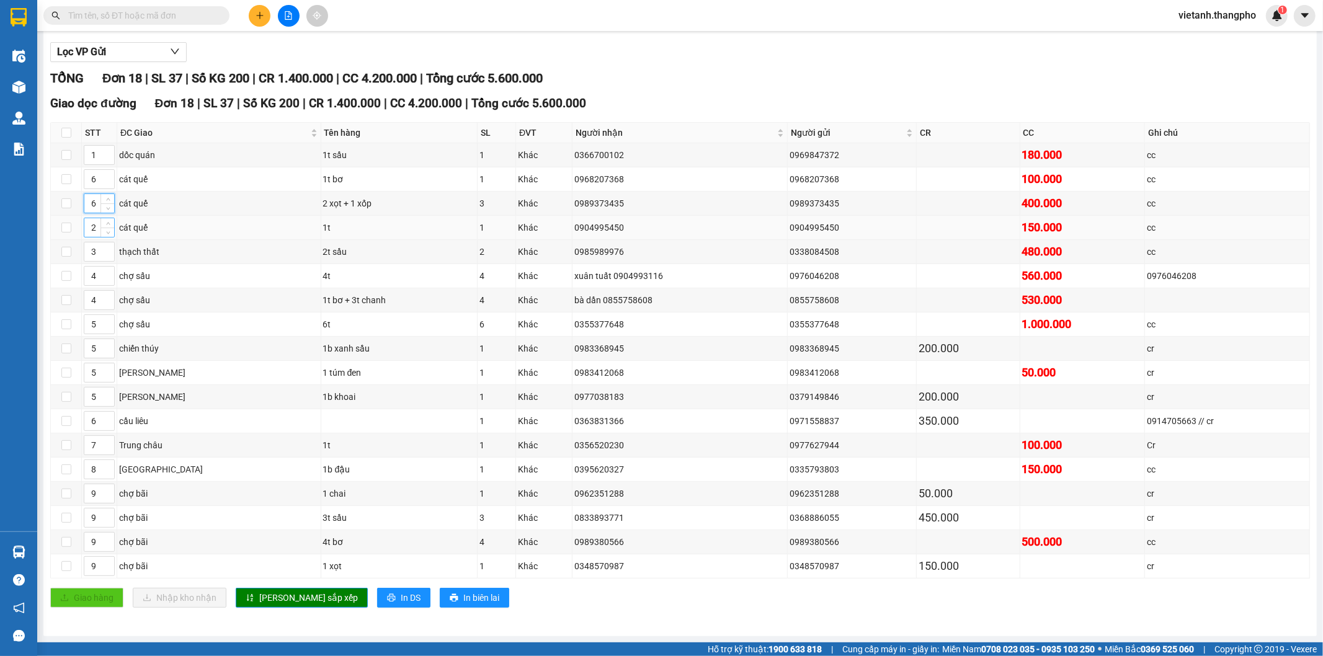
type input "6"
drag, startPoint x: 97, startPoint y: 228, endPoint x: 86, endPoint y: 236, distance: 13.9
click at [86, 236] on td "2" at bounding box center [99, 228] width 35 height 24
type input "6"
click at [288, 602] on span "Lưu sắp xếp" at bounding box center [308, 598] width 99 height 14
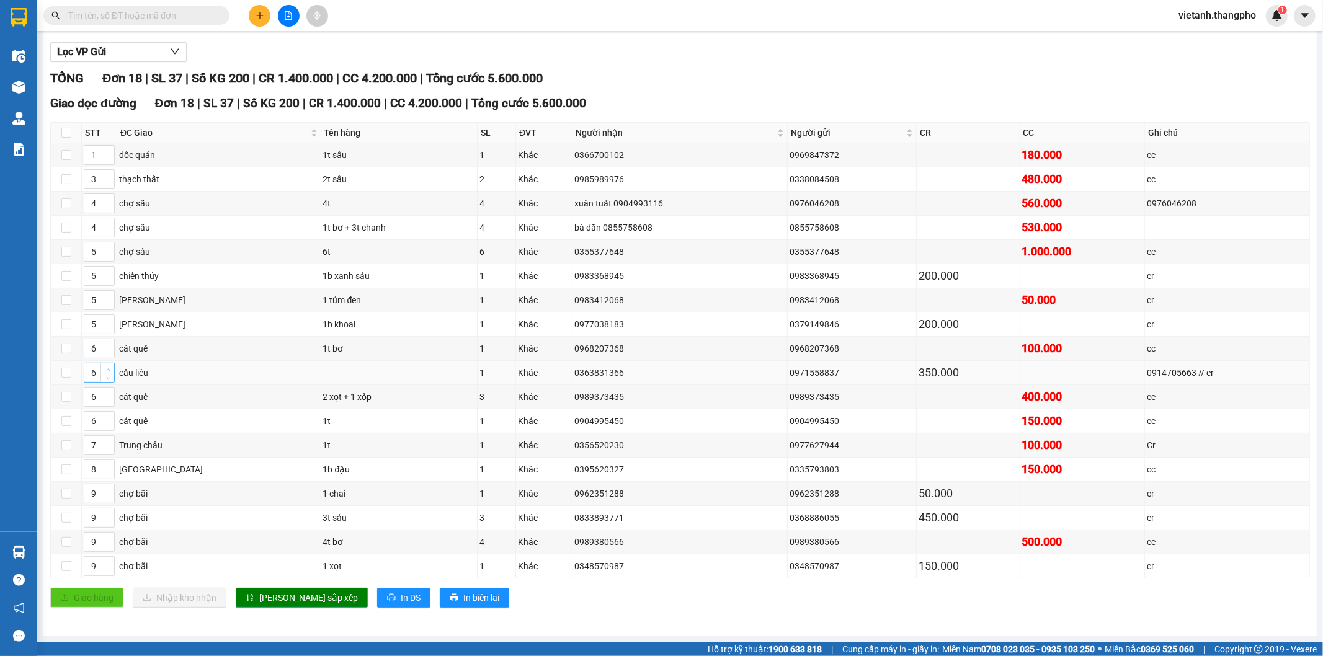
type input "7"
click at [104, 366] on span "up" at bounding box center [107, 369] width 7 height 7
click at [280, 604] on span "Lưu sắp xếp" at bounding box center [308, 598] width 99 height 14
drag, startPoint x: 97, startPoint y: 443, endPoint x: 87, endPoint y: 453, distance: 14.0
click at [87, 453] on input "7" at bounding box center [99, 445] width 30 height 19
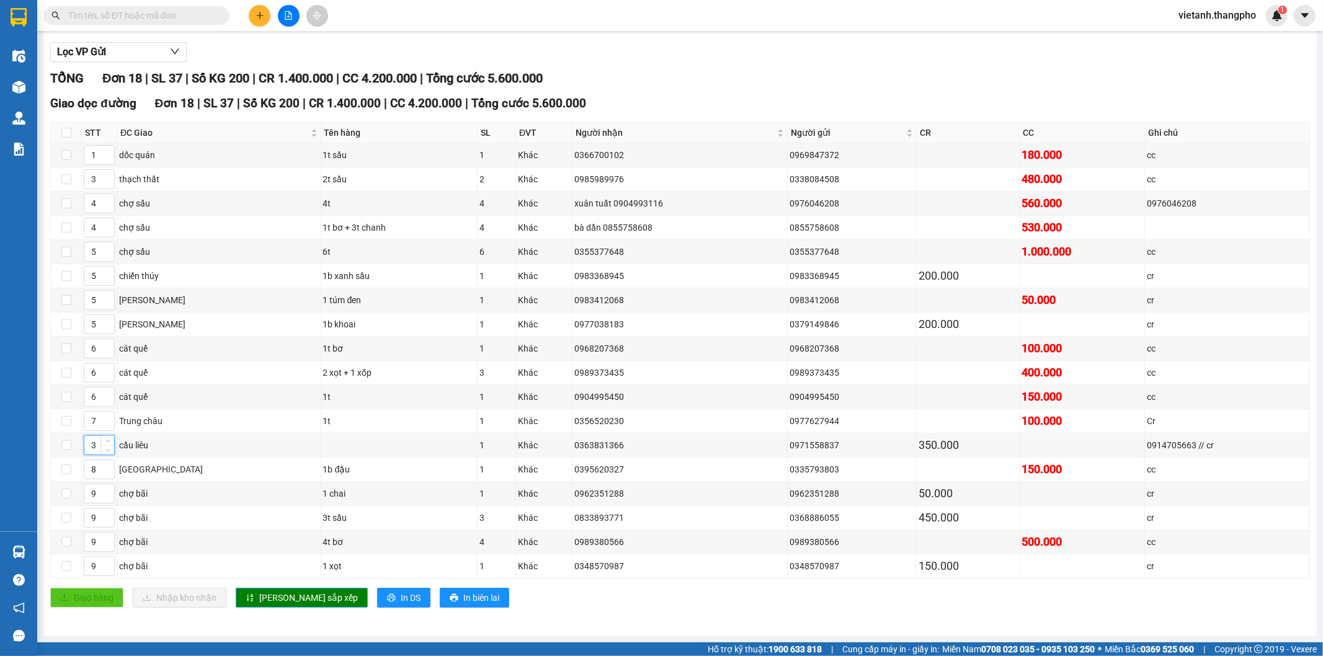
type input "3"
click at [273, 600] on span "Lưu sắp xếp" at bounding box center [308, 598] width 99 height 14
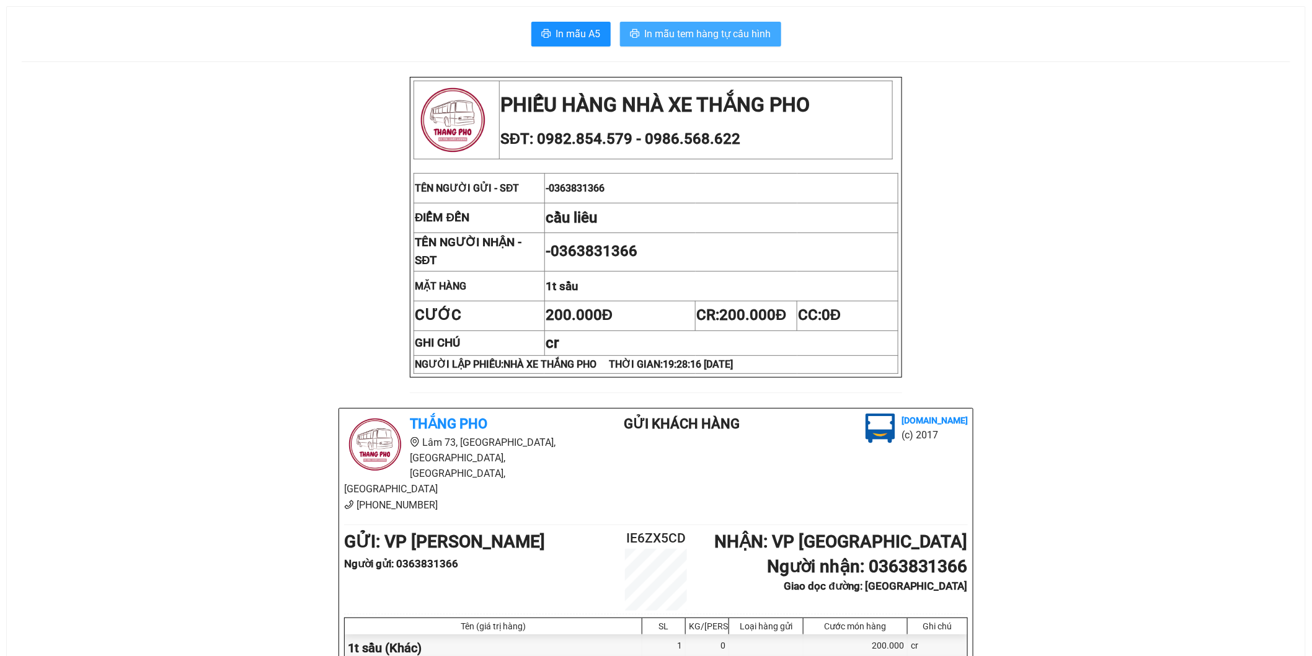
click at [725, 33] on span "In mẫu tem hàng tự cấu hình" at bounding box center [708, 34] width 126 height 16
